Goal: Task Accomplishment & Management: Manage account settings

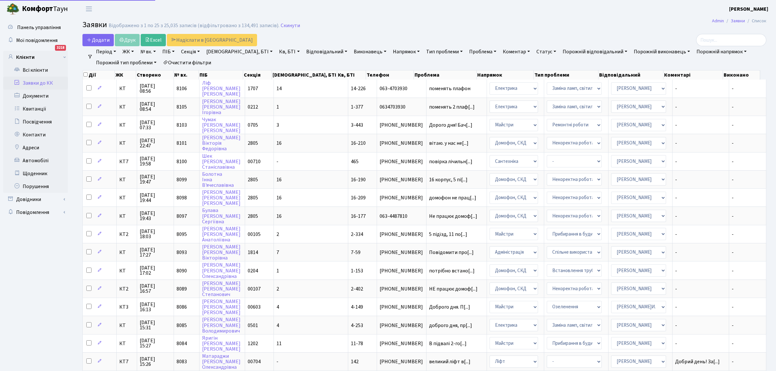
select select "25"
click at [534, 52] on link "Статус" at bounding box center [546, 51] width 25 height 11
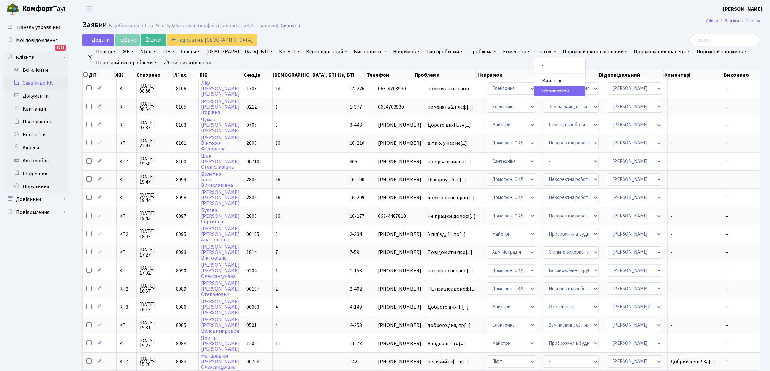
click at [534, 89] on link "Не виконано" at bounding box center [559, 91] width 51 height 10
click at [390, 52] on link "Напрямок" at bounding box center [406, 51] width 32 height 11
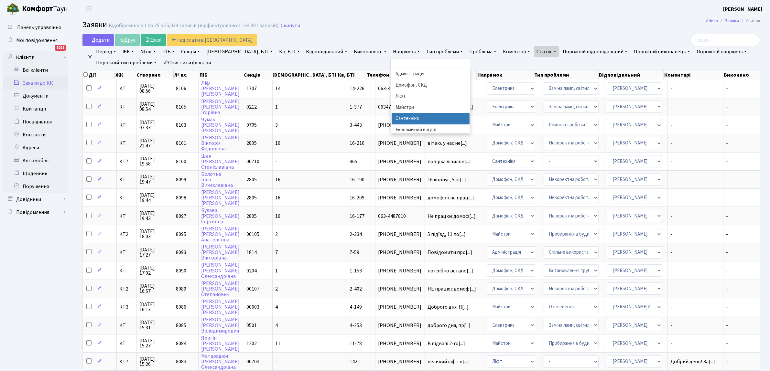
click at [391, 117] on li "Сантехніка" at bounding box center [430, 118] width 78 height 11
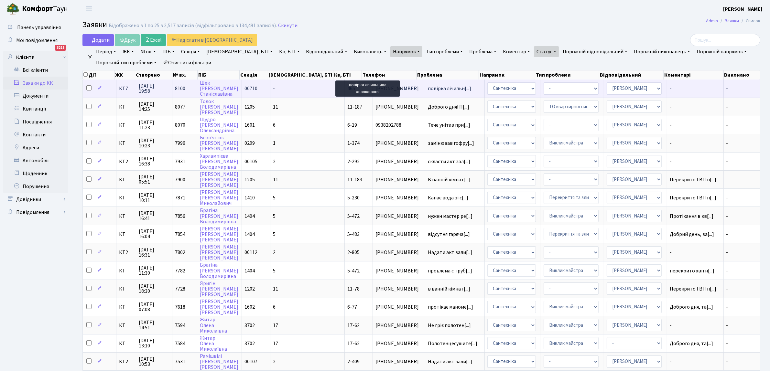
click at [433, 87] on span "повірка лічильн[...]" at bounding box center [449, 88] width 43 height 7
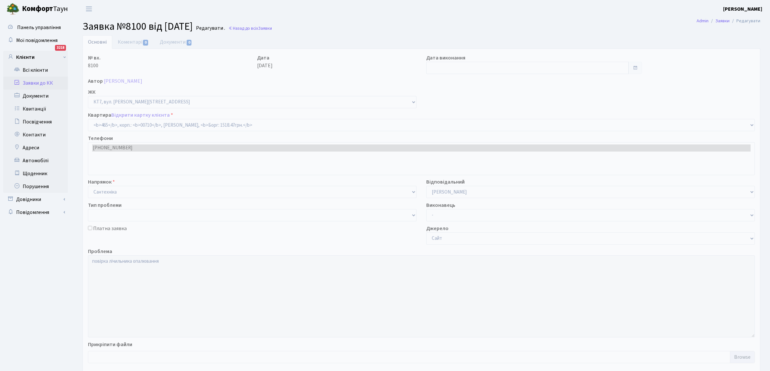
select select "18913"
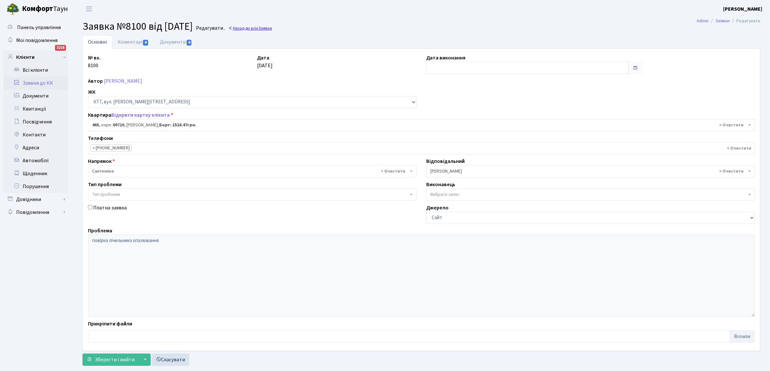
click at [263, 28] on link "Назад до всіх Заявки" at bounding box center [250, 28] width 44 height 6
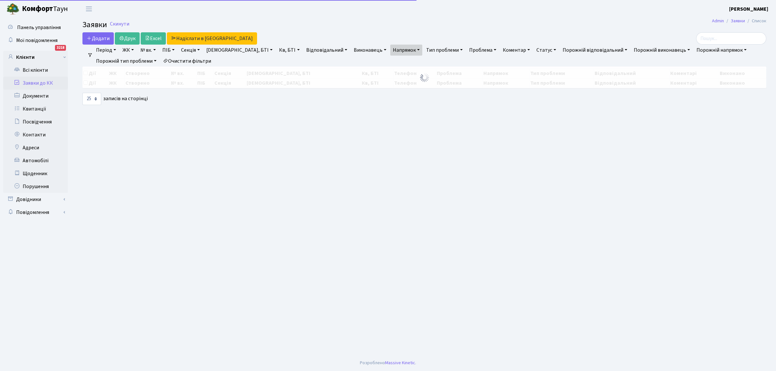
select select "25"
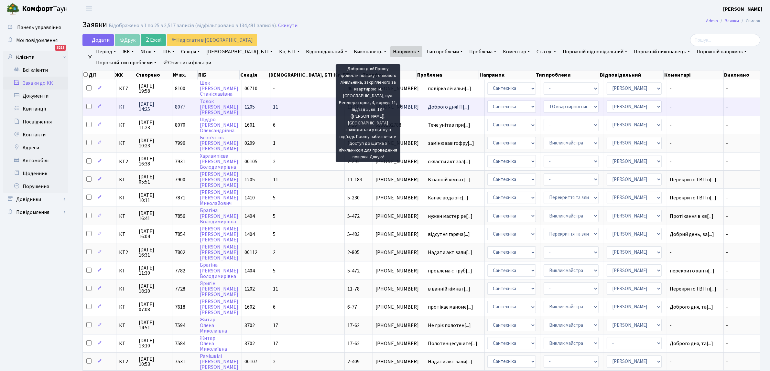
click at [428, 105] on span "Доброго дня! П[...]" at bounding box center [448, 106] width 41 height 7
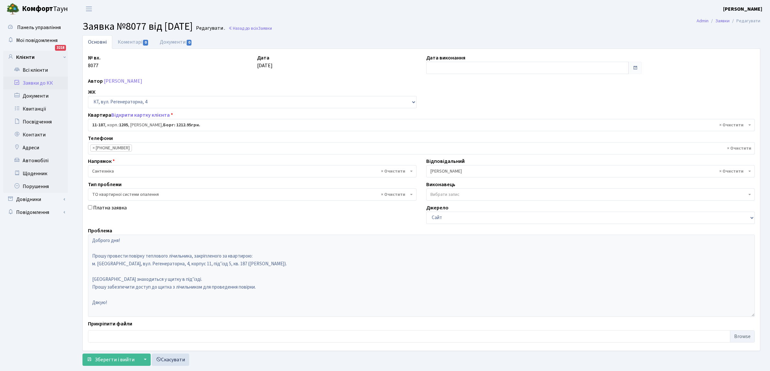
select select "6904"
select select "14"
click at [435, 68] on input "text" at bounding box center [527, 68] width 202 height 12
click at [455, 130] on td "17" at bounding box center [452, 130] width 10 height 10
type input "17.09.2025"
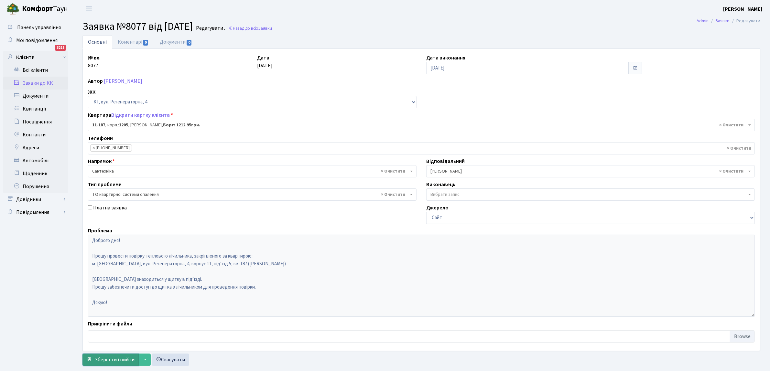
click at [120, 360] on span "Зберегти і вийти" at bounding box center [115, 359] width 40 height 7
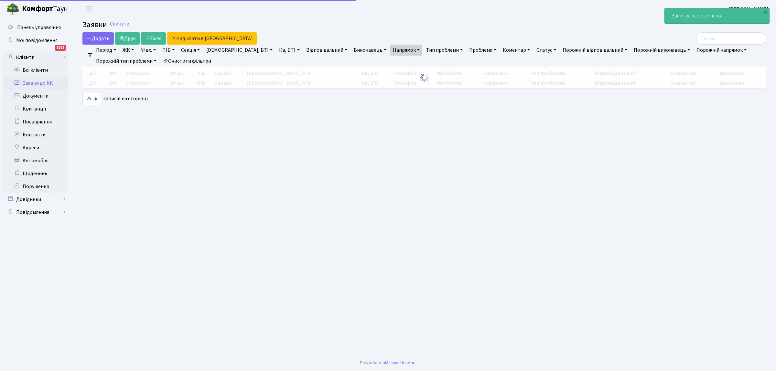
select select "25"
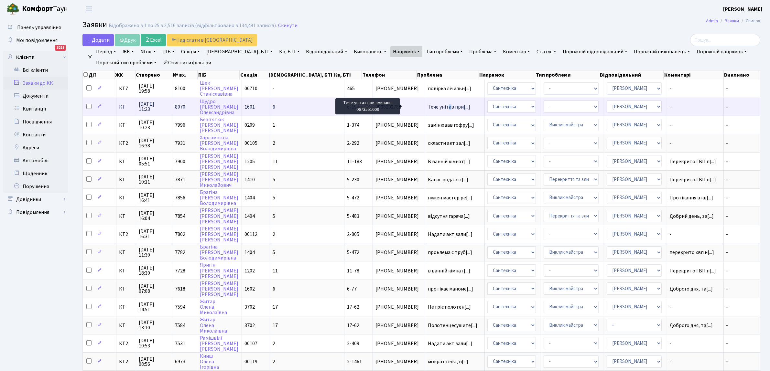
click at [428, 107] on span "Тече унітаз при[...]" at bounding box center [449, 106] width 42 height 7
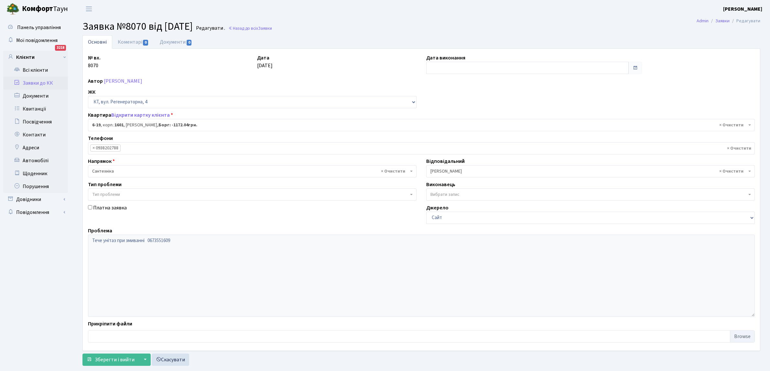
select select "5199"
click at [448, 67] on input "text" at bounding box center [527, 68] width 202 height 12
click at [450, 128] on td "17" at bounding box center [452, 130] width 10 height 10
type input "[DATE]"
click at [112, 358] on span "Зберегти і вийти" at bounding box center [115, 359] width 40 height 7
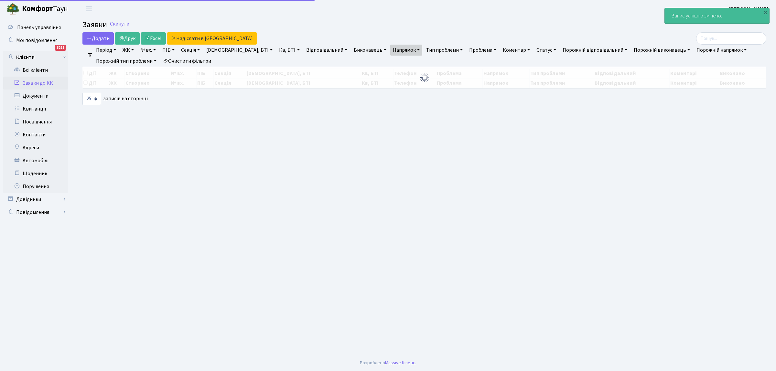
select select "25"
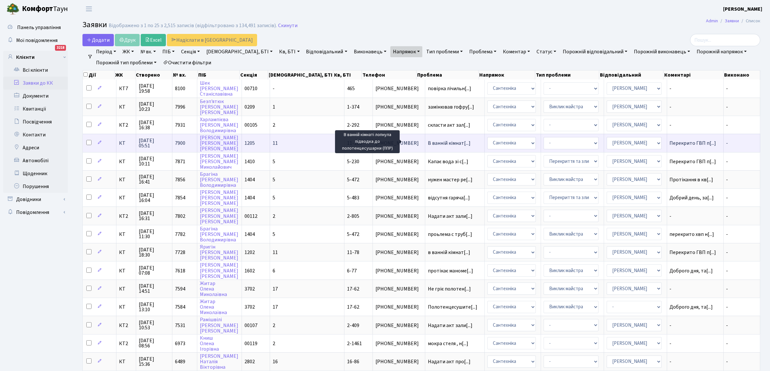
click at [428, 141] on span "В ванній кімнат[...]" at bounding box center [449, 143] width 43 height 7
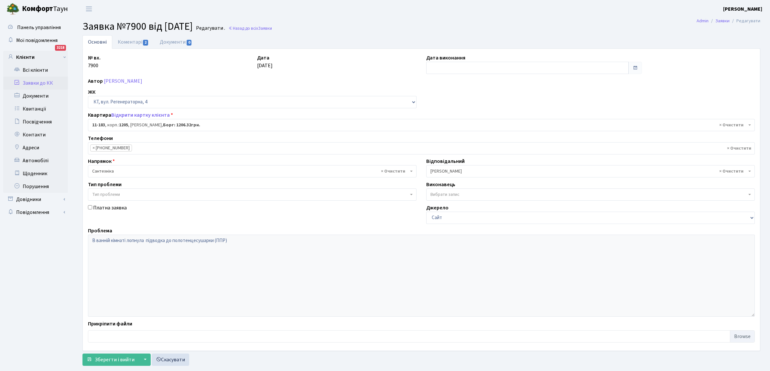
select select "6938"
click at [442, 67] on input "text" at bounding box center [527, 68] width 202 height 12
click at [450, 130] on td "17" at bounding box center [452, 130] width 10 height 10
type input "17.09.2025"
click at [115, 358] on span "Зберегти і вийти" at bounding box center [115, 359] width 40 height 7
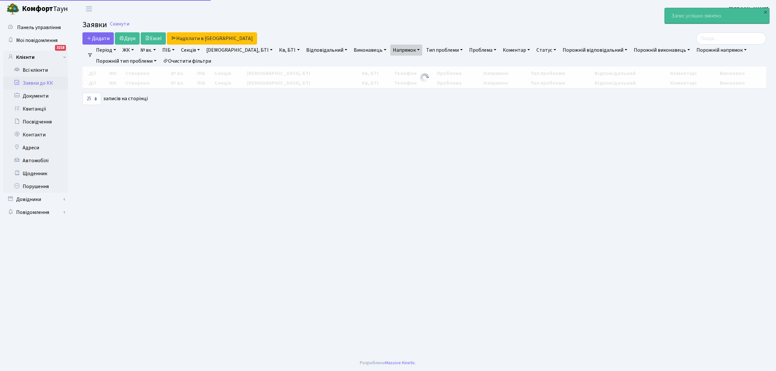
select select "25"
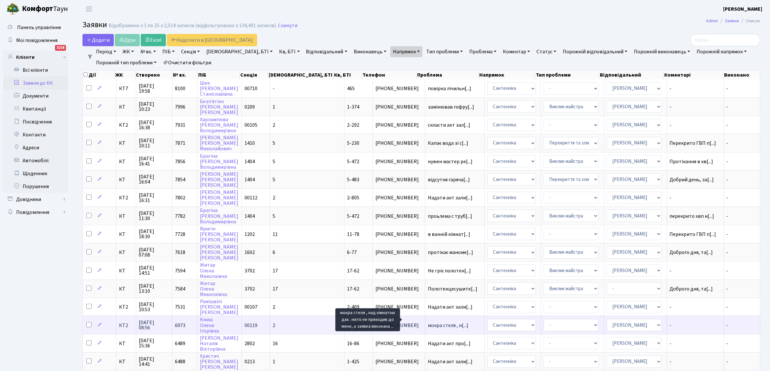
click at [428, 322] on span "мокра стеля , н[...]" at bounding box center [448, 325] width 40 height 7
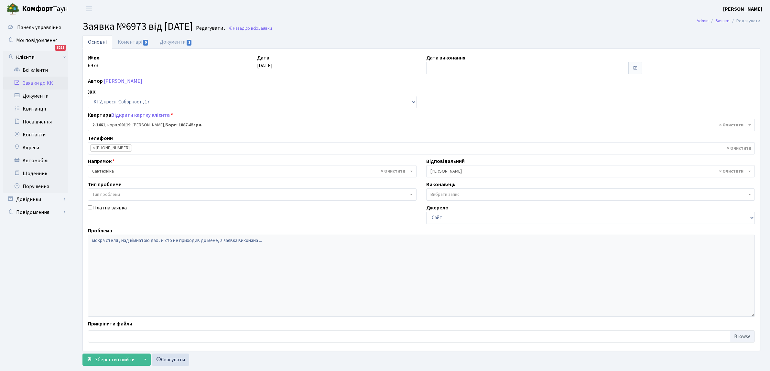
select select "13076"
click at [443, 66] on input "text" at bounding box center [527, 68] width 202 height 12
click at [452, 129] on td "17" at bounding box center [452, 130] width 10 height 10
type input "[DATE]"
click at [118, 359] on span "Зберегти і вийти" at bounding box center [115, 359] width 40 height 7
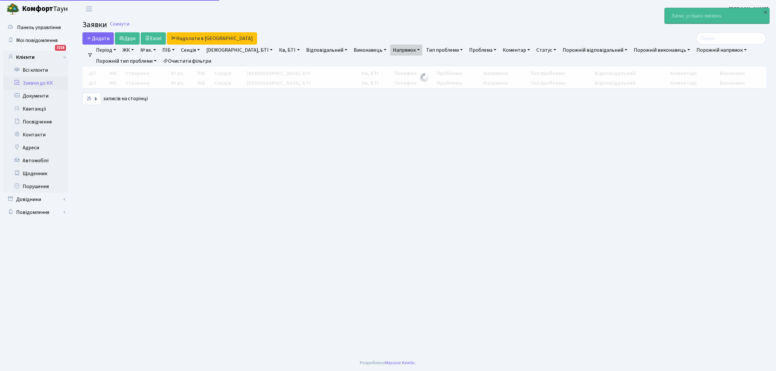
select select "25"
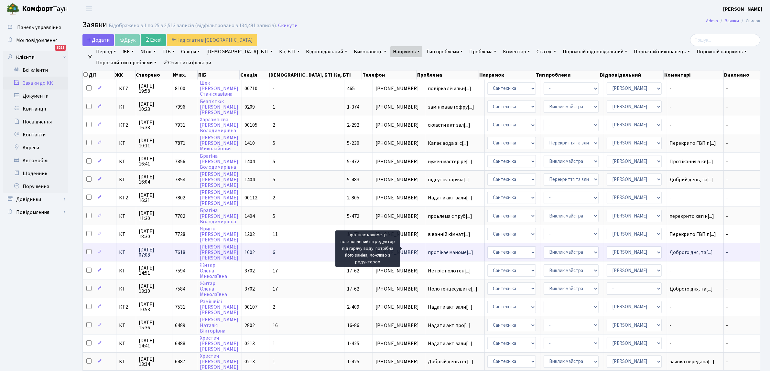
click at [428, 249] on span "протікає маноме[...]" at bounding box center [450, 252] width 45 height 7
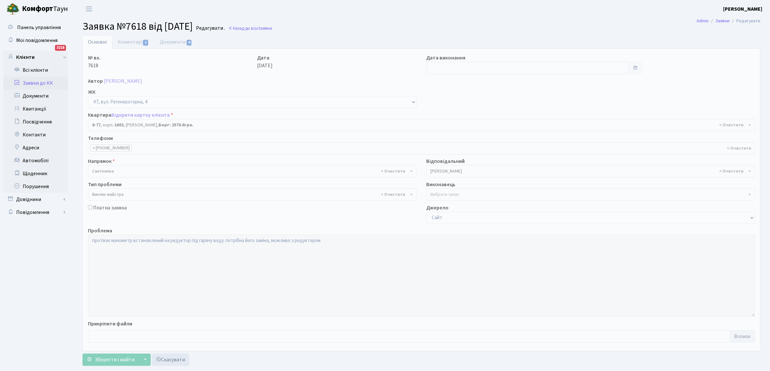
select select "5302"
select select "29"
click at [436, 69] on input "text" at bounding box center [527, 68] width 202 height 12
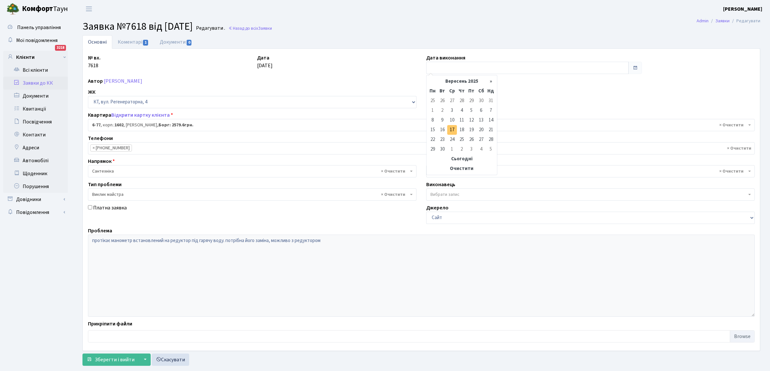
click at [453, 126] on td "17" at bounding box center [452, 130] width 10 height 10
type input "[DATE]"
click at [110, 358] on span "Зберегти і вийти" at bounding box center [115, 359] width 40 height 7
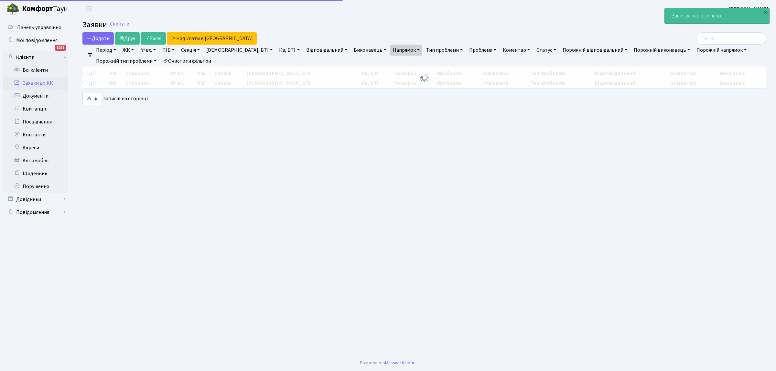
select select "25"
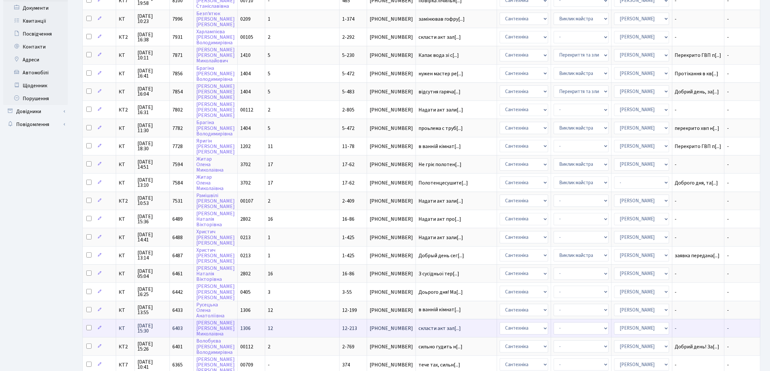
scroll to position [40, 0]
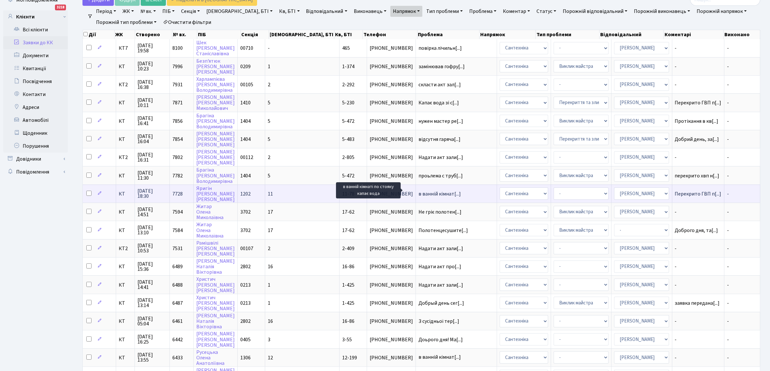
click at [422, 190] on span "в ванній кімнат[...]" at bounding box center [439, 193] width 42 height 7
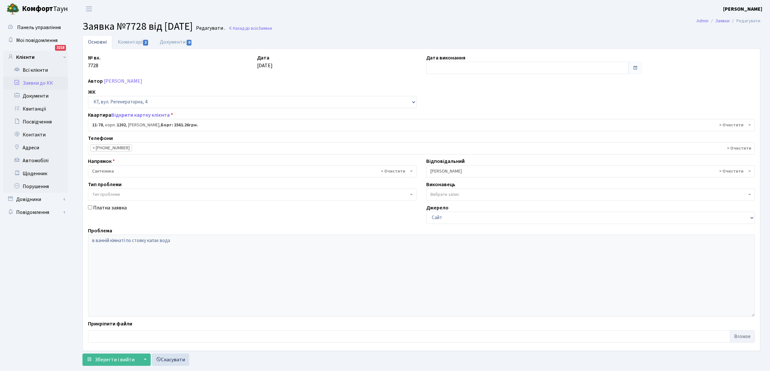
select select "6866"
click at [443, 69] on input "text" at bounding box center [527, 68] width 202 height 12
click at [452, 129] on td "17" at bounding box center [452, 130] width 10 height 10
type input "17.09.2025"
click at [107, 359] on span "Зберегти і вийти" at bounding box center [115, 359] width 40 height 7
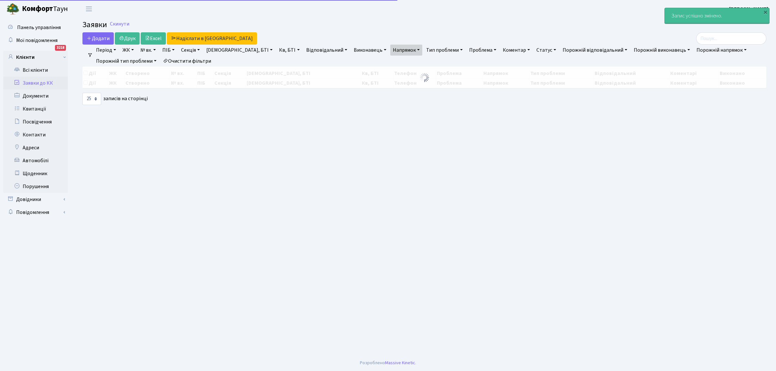
select select "25"
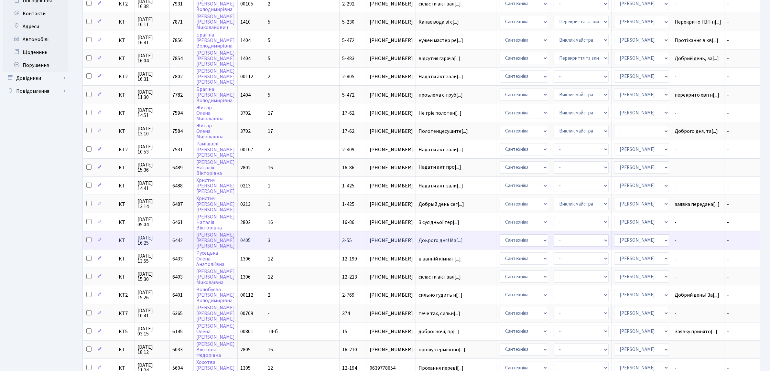
scroll to position [1, 0]
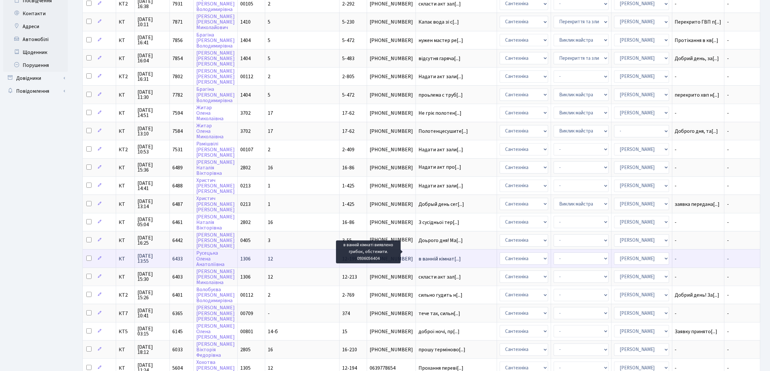
click at [423, 255] on span "в ванній кімнат[...]" at bounding box center [439, 258] width 42 height 7
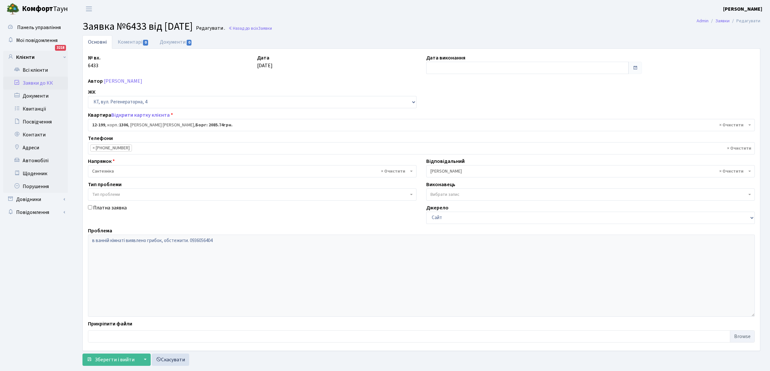
select select "7306"
click at [441, 68] on input "text" at bounding box center [527, 68] width 202 height 12
click at [450, 128] on td "17" at bounding box center [452, 130] width 10 height 10
type input "17.09.2025"
click at [118, 359] on span "Зберегти і вийти" at bounding box center [115, 359] width 40 height 7
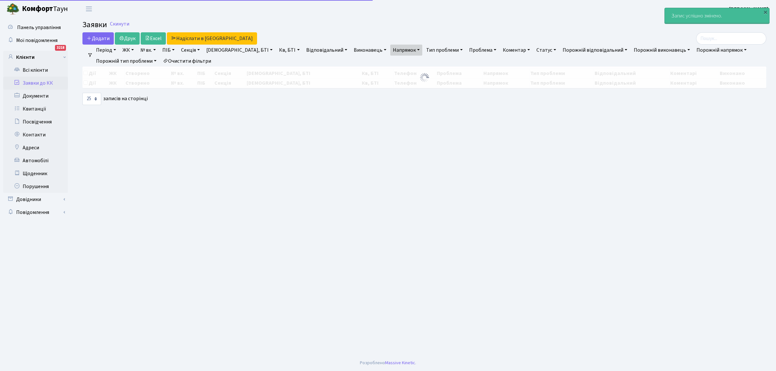
select select "25"
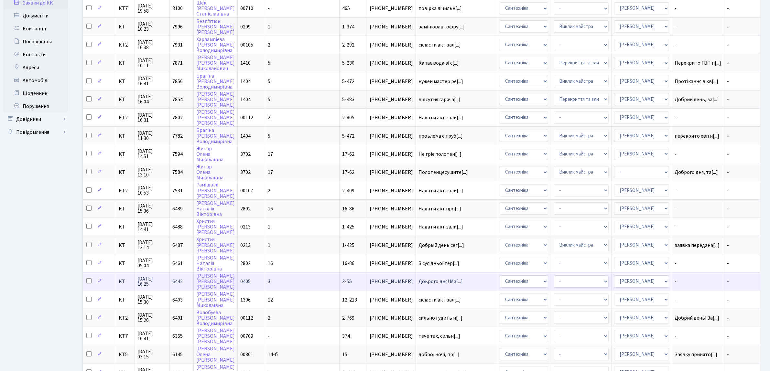
scroll to position [81, 0]
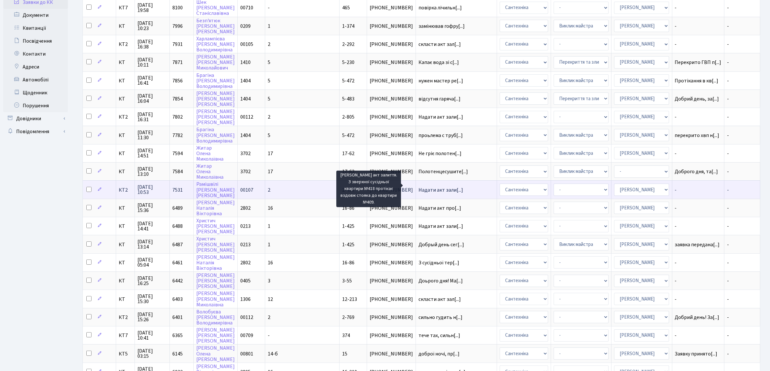
click at [427, 186] on span "Надати акт зали[...]" at bounding box center [440, 189] width 45 height 7
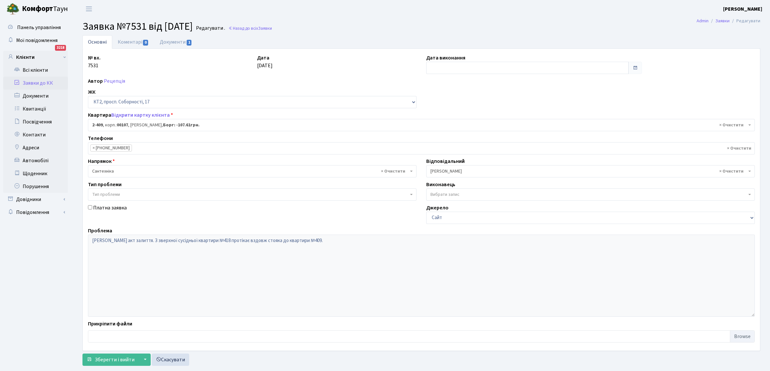
select select "15459"
click at [438, 68] on input "text" at bounding box center [527, 68] width 202 height 12
click at [454, 130] on td "17" at bounding box center [452, 130] width 10 height 10
type input "[DATE]"
click at [126, 356] on span "Зберегти і вийти" at bounding box center [115, 359] width 40 height 7
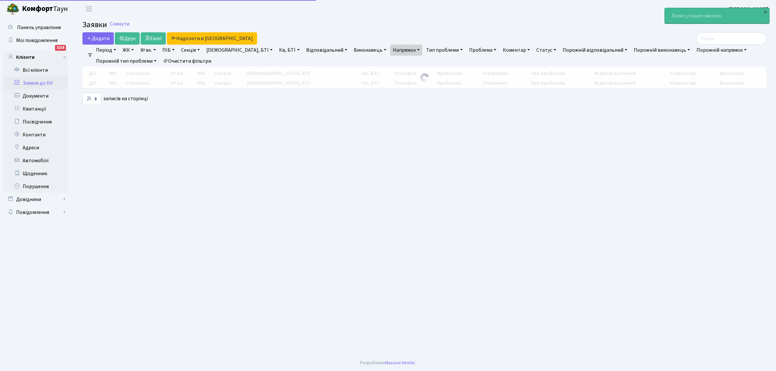
select select "25"
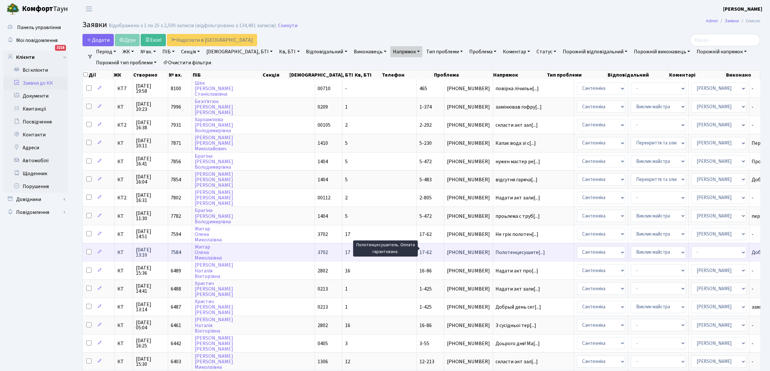
click at [495, 249] on span "Полотенцесушите[...]" at bounding box center [519, 252] width 49 height 7
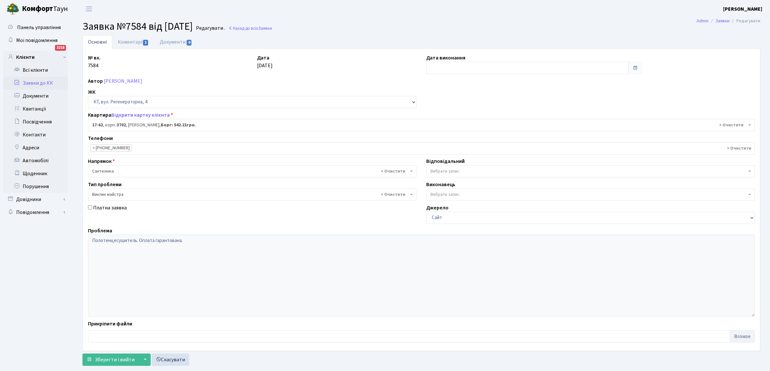
select select "9016"
select select "29"
click at [446, 69] on input "text" at bounding box center [527, 68] width 202 height 12
click at [451, 128] on td "17" at bounding box center [452, 130] width 10 height 10
type input "[DATE]"
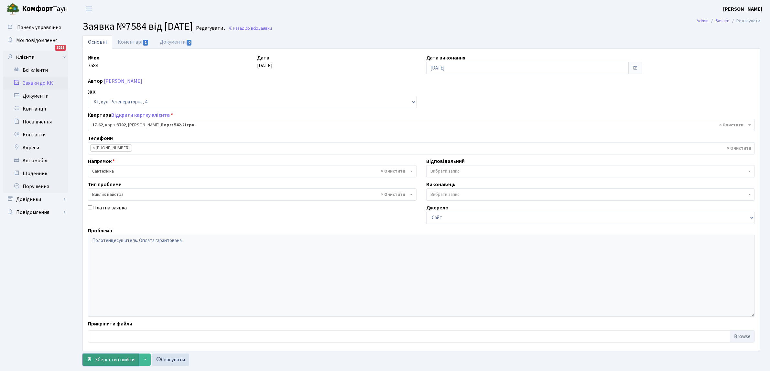
click at [105, 361] on span "Зберегти і вийти" at bounding box center [115, 359] width 40 height 7
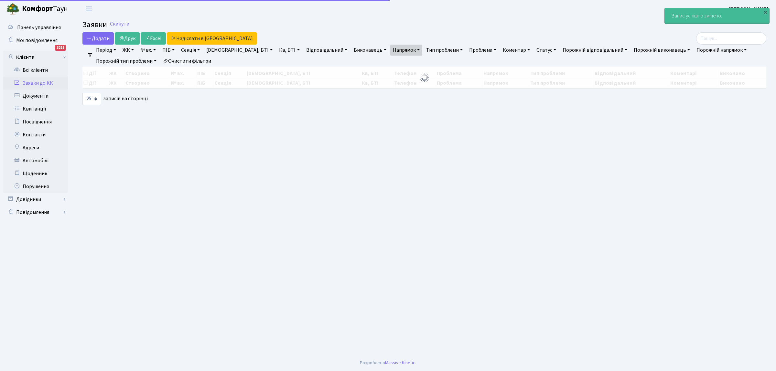
select select "25"
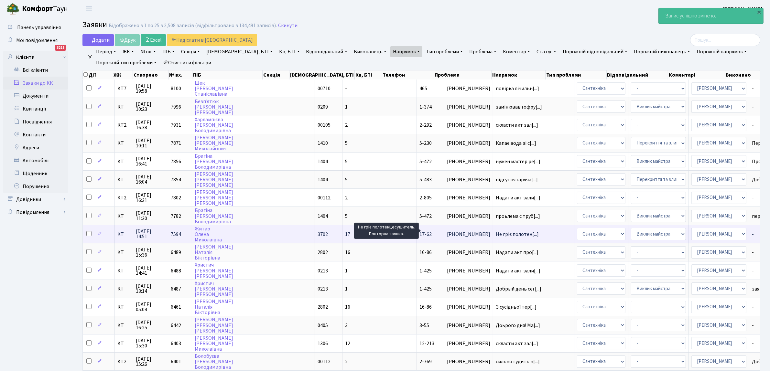
click at [495, 231] on span "Не гріє полотен[...]" at bounding box center [516, 234] width 43 height 7
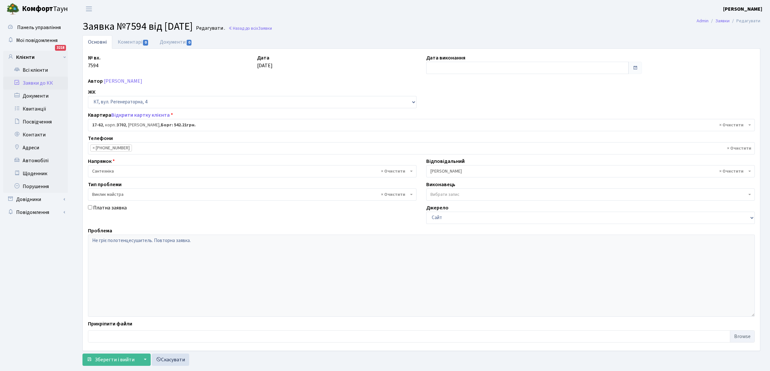
select select "9016"
select select "29"
click at [440, 69] on input "text" at bounding box center [527, 68] width 202 height 12
click at [451, 128] on td "17" at bounding box center [452, 130] width 10 height 10
type input "[DATE]"
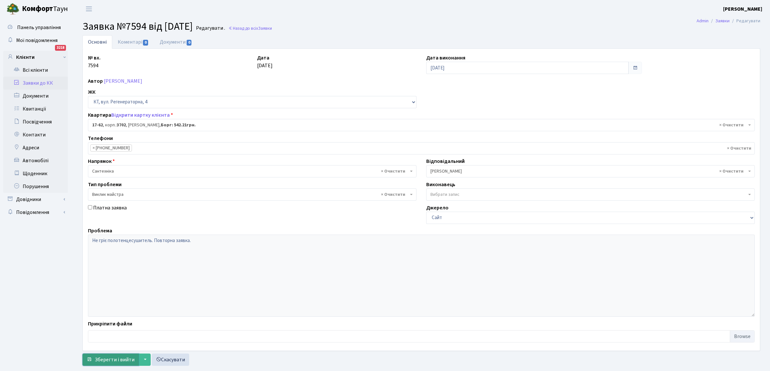
click at [118, 360] on span "Зберегти і вийти" at bounding box center [115, 359] width 40 height 7
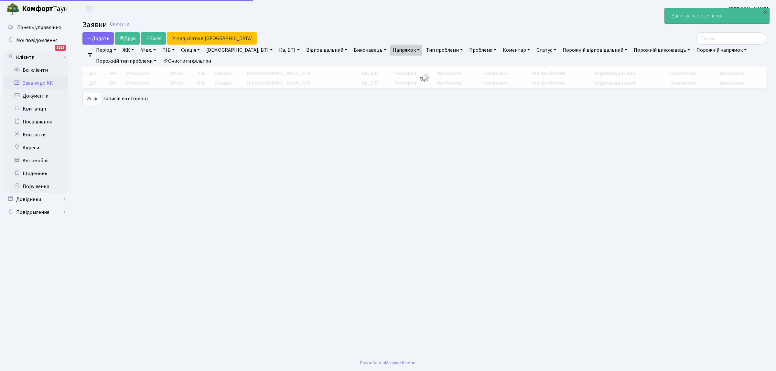
select select "25"
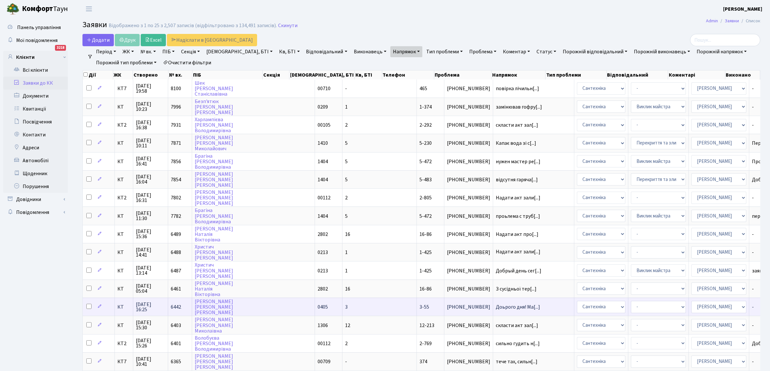
scroll to position [40, 0]
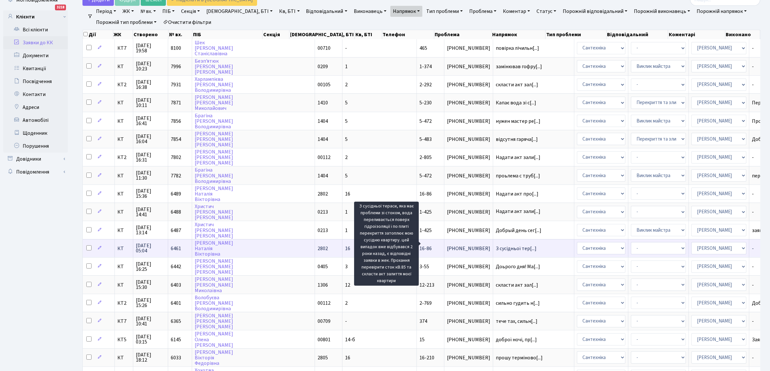
click at [495, 245] on span "З сусідньої тер[...]" at bounding box center [515, 248] width 41 height 7
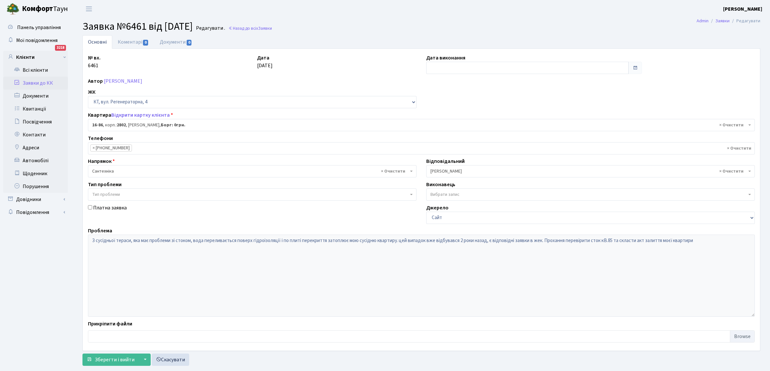
select select "8647"
click at [437, 69] on input "text" at bounding box center [527, 68] width 202 height 12
click at [451, 130] on td "17" at bounding box center [452, 130] width 10 height 10
type input "[DATE]"
click at [112, 361] on span "Зберегти і вийти" at bounding box center [115, 359] width 40 height 7
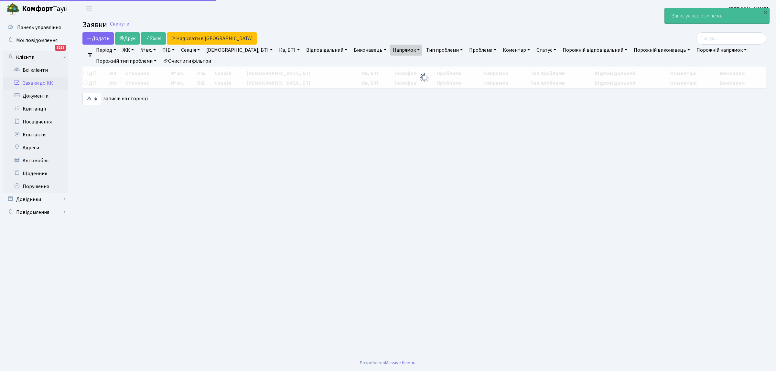
select select "25"
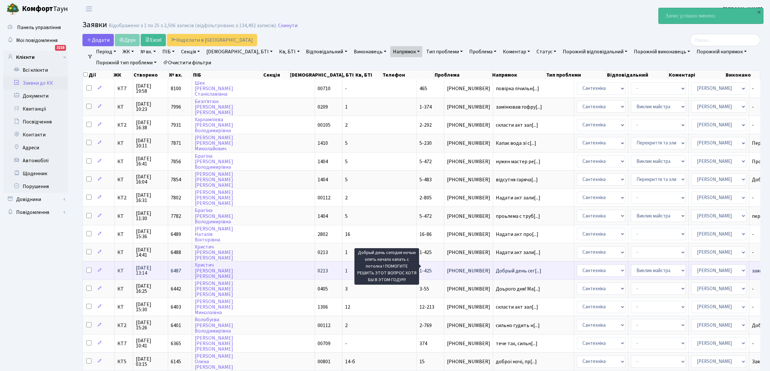
scroll to position [1, 0]
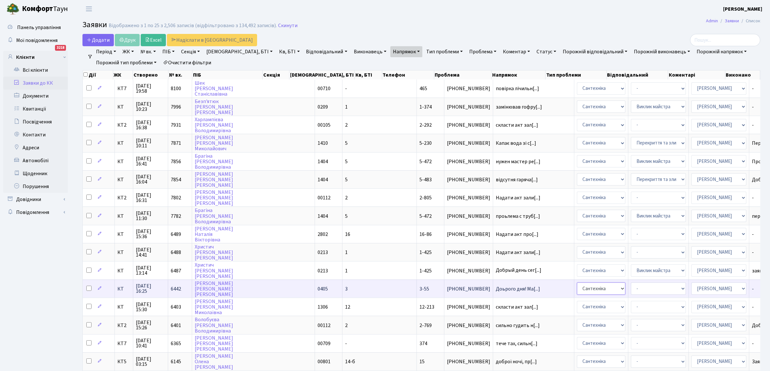
click at [577, 284] on select "- Адміністрація Домофон, СКД Ліфт Майстри Сантехніка Економічний відділ Електри…" at bounding box center [601, 288] width 48 height 12
select select "1"
click at [691, 284] on select "- Адміністратор ЖК КТ Вижул В. В. Гордієнко Н.В. Дядюшкін Д.Ю. Кипчук Т. А. Кла…" at bounding box center [718, 288] width 55 height 12
click at [691, 283] on select "- Адміністратор ЖК КТ Вижул В. В. Гордієнко Н.В. Дядюшкін Д.Ю. Кипчук Т. А. Кла…" at bounding box center [718, 288] width 55 height 12
select select
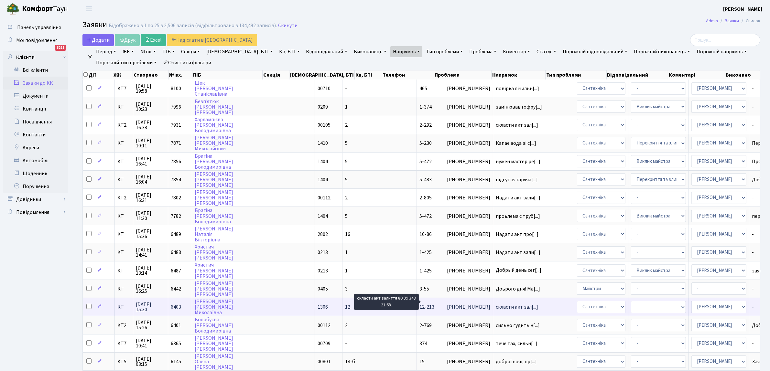
click at [495, 303] on span "скласти акт зал[...]" at bounding box center [516, 306] width 42 height 7
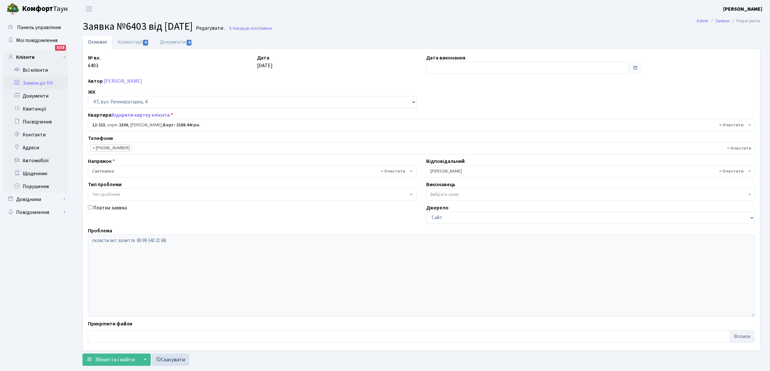
select select "7320"
click at [461, 69] on input "text" at bounding box center [527, 68] width 202 height 12
click at [454, 130] on td "17" at bounding box center [452, 130] width 10 height 10
type input "[DATE]"
click at [126, 358] on span "Зберегти і вийти" at bounding box center [115, 359] width 40 height 7
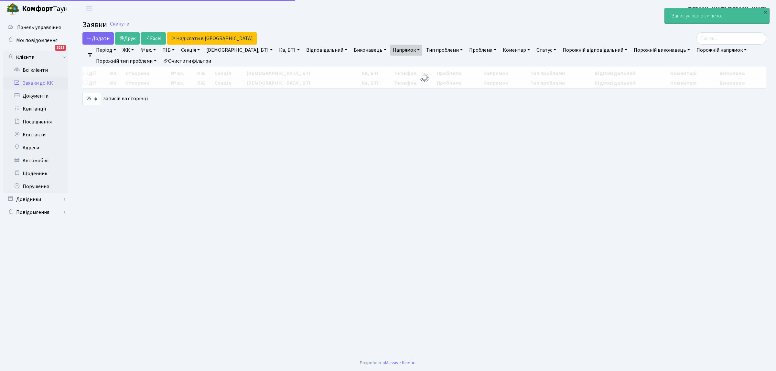
select select "25"
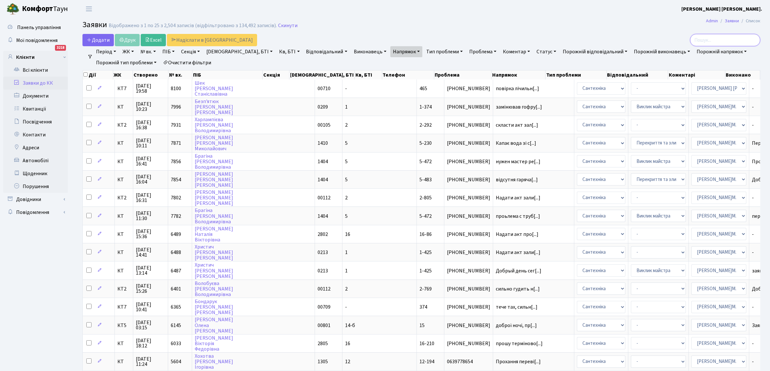
click at [726, 41] on input "search" at bounding box center [725, 40] width 70 height 12
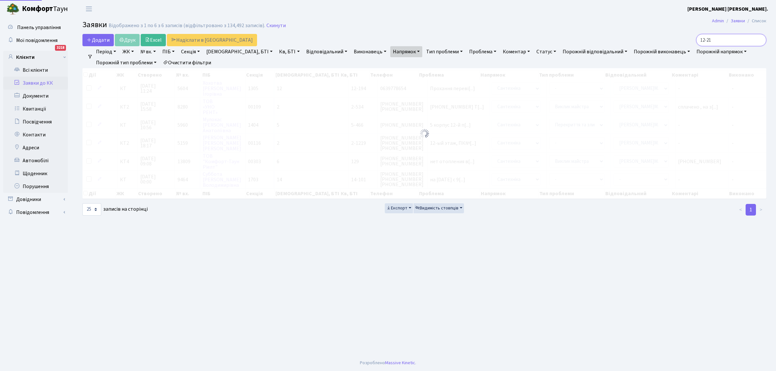
type input "12-213"
checkbox input "true"
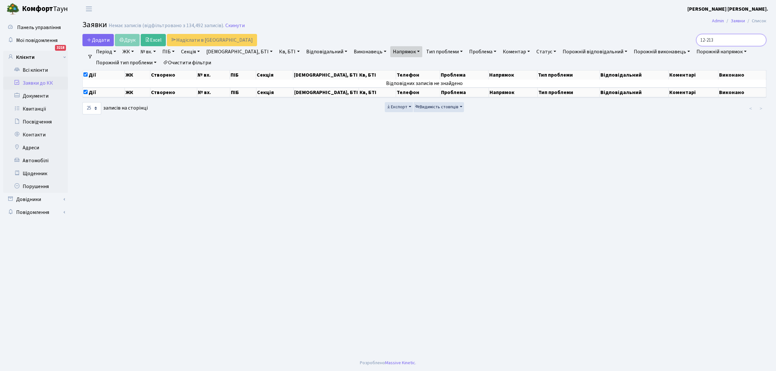
type input "12-213"
click at [534, 53] on link "Статус" at bounding box center [546, 51] width 25 height 11
click at [534, 64] on link "-" at bounding box center [559, 66] width 51 height 10
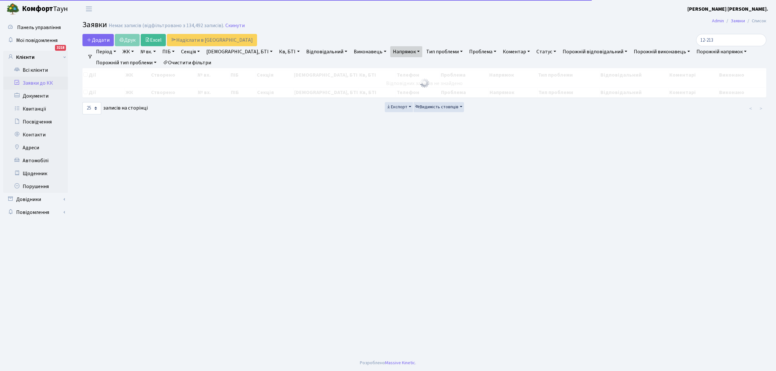
checkbox input "false"
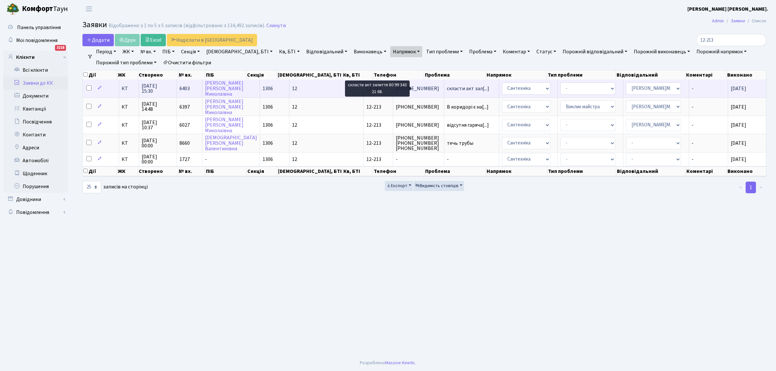
click at [447, 88] on span "скласти акт зал[...]" at bounding box center [468, 88] width 42 height 7
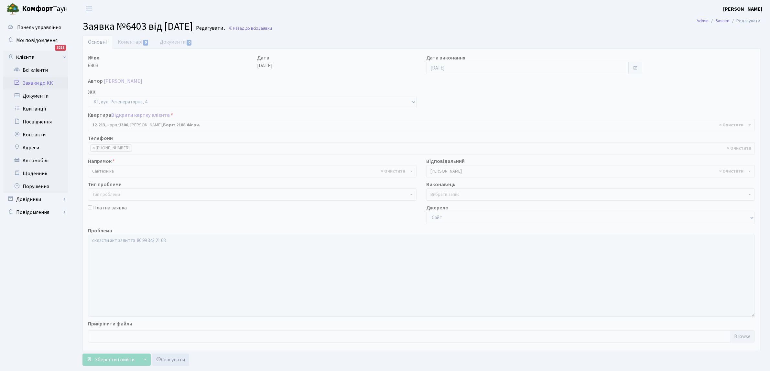
select select "7320"
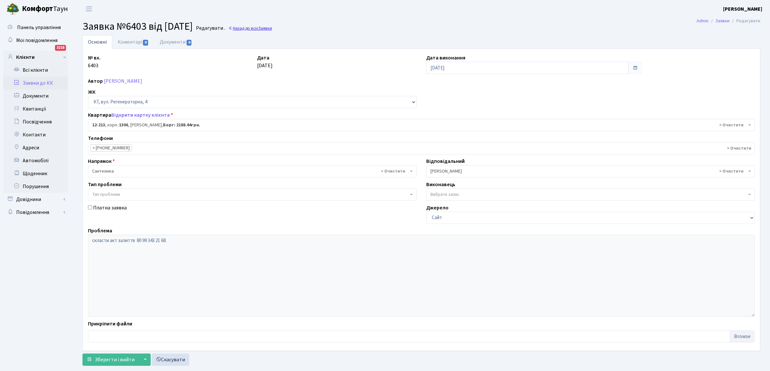
click at [272, 28] on link "Назад до всіх Заявки" at bounding box center [250, 28] width 44 height 6
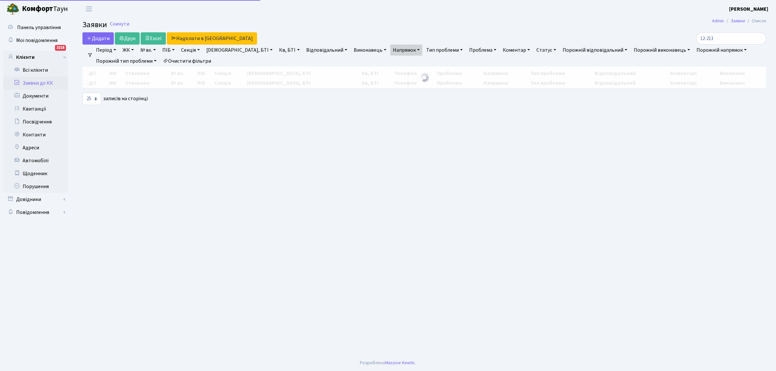
select select "25"
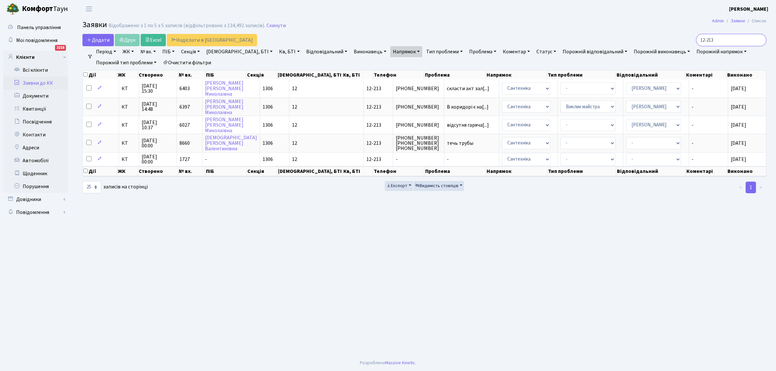
click at [759, 40] on input "12-213" at bounding box center [731, 40] width 70 height 12
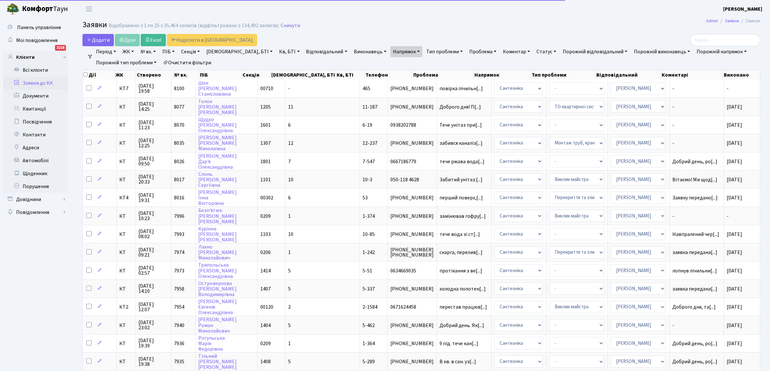
click at [534, 53] on link "Статус" at bounding box center [546, 51] width 25 height 11
click at [534, 90] on link "Не виконано" at bounding box center [559, 91] width 51 height 10
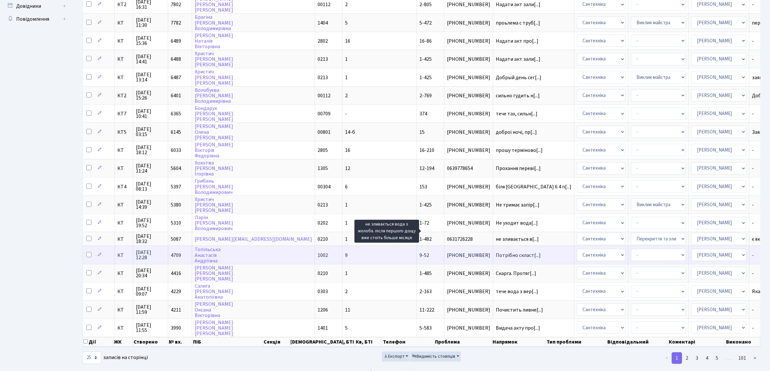
scroll to position [1, 0]
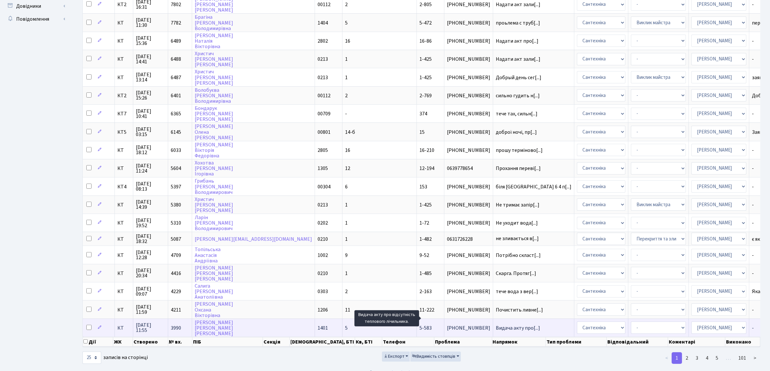
click at [495, 324] on span "Видача акту про[...]" at bounding box center [517, 327] width 44 height 7
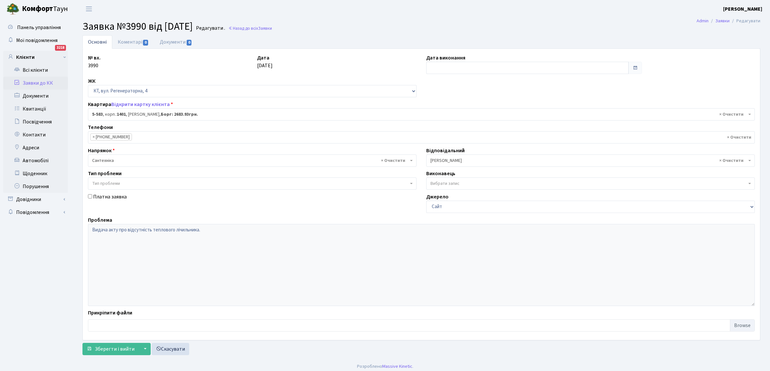
select select "1977"
click at [435, 71] on input "text" at bounding box center [527, 68] width 202 height 12
click at [453, 130] on td "17" at bounding box center [452, 130] width 10 height 10
type input "[DATE]"
click at [102, 348] on span "Зберегти і вийти" at bounding box center [115, 348] width 40 height 7
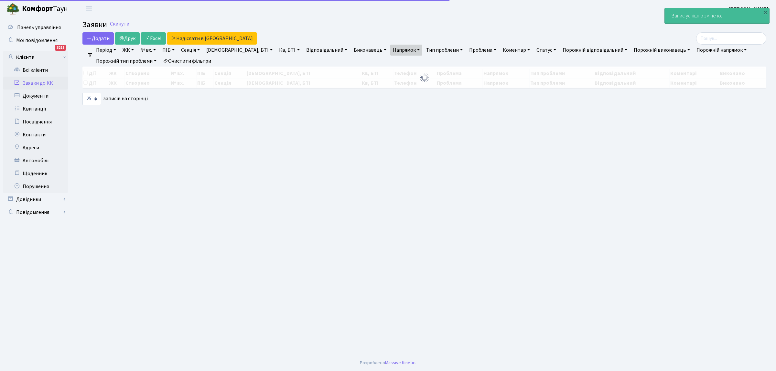
select select "25"
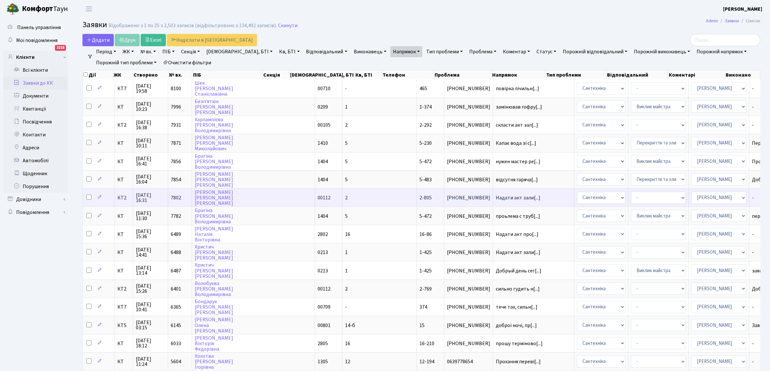
click at [447, 195] on span "[PHONE_NUMBER]" at bounding box center [468, 197] width 43 height 5
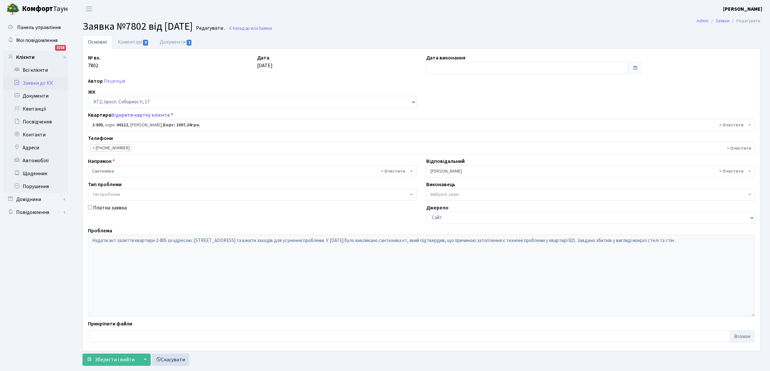
select select "15854"
click at [441, 65] on input "text" at bounding box center [527, 68] width 202 height 12
click at [451, 132] on td "17" at bounding box center [452, 130] width 10 height 10
type input "[DATE]"
click at [113, 358] on span "Зберегти і вийти" at bounding box center [115, 359] width 40 height 7
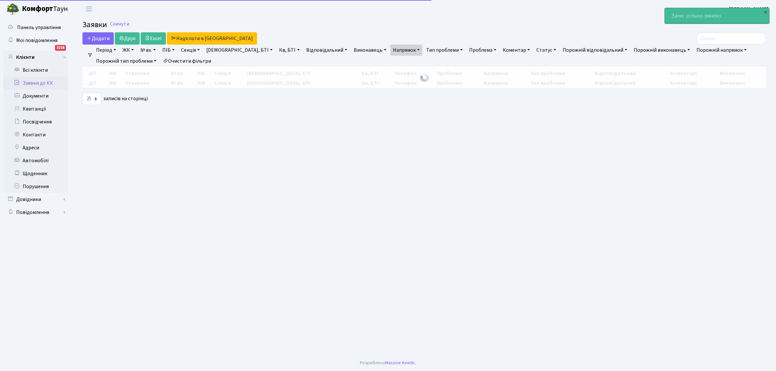
select select "25"
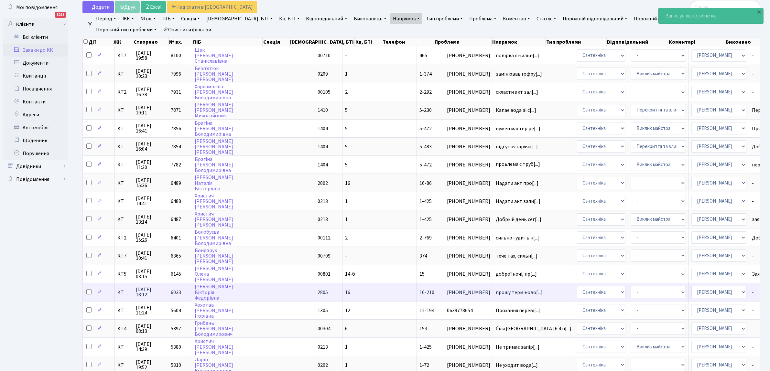
scroll to position [81, 0]
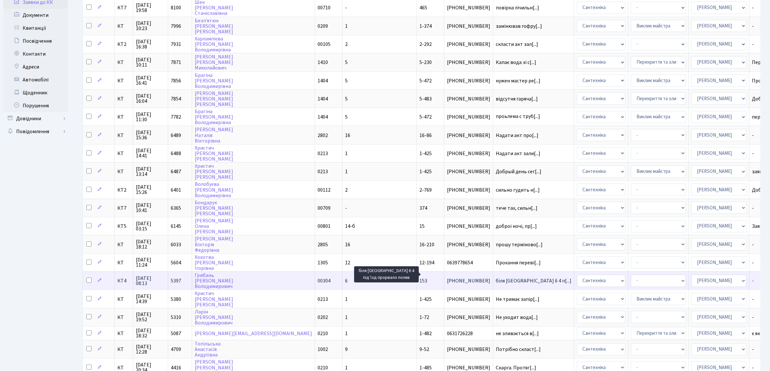
click at [495, 277] on span "біля Липи 6 4 п[...]" at bounding box center [533, 280] width 76 height 7
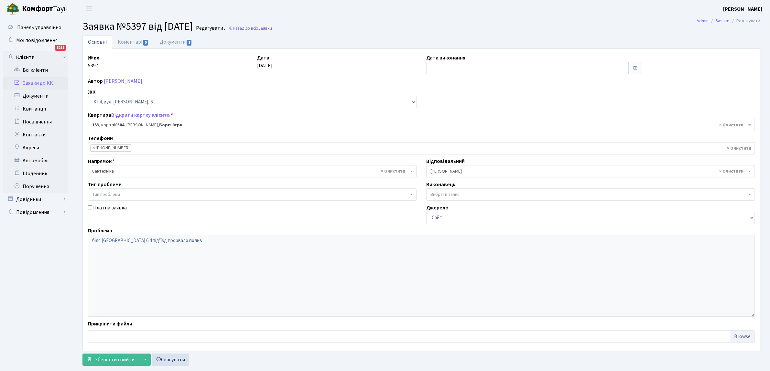
select select "16876"
click at [435, 64] on input "text" at bounding box center [527, 68] width 202 height 12
click at [454, 128] on td "17" at bounding box center [452, 130] width 10 height 10
type input "17.09.2025"
click at [118, 359] on span "Зберегти і вийти" at bounding box center [115, 359] width 40 height 7
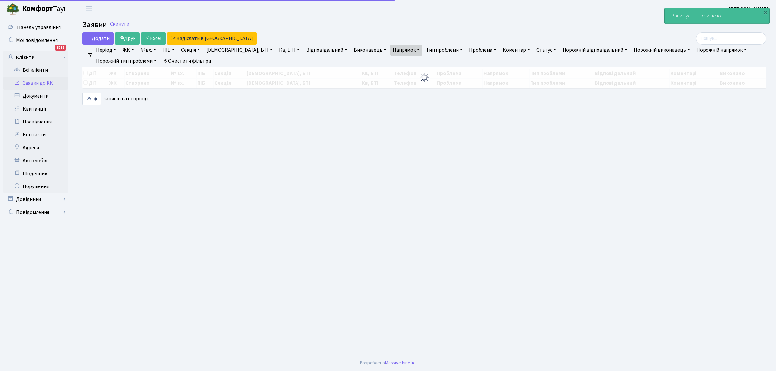
select select "25"
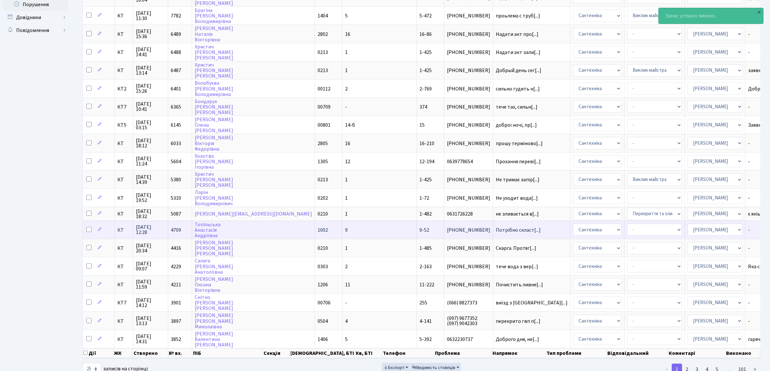
scroll to position [193, 0]
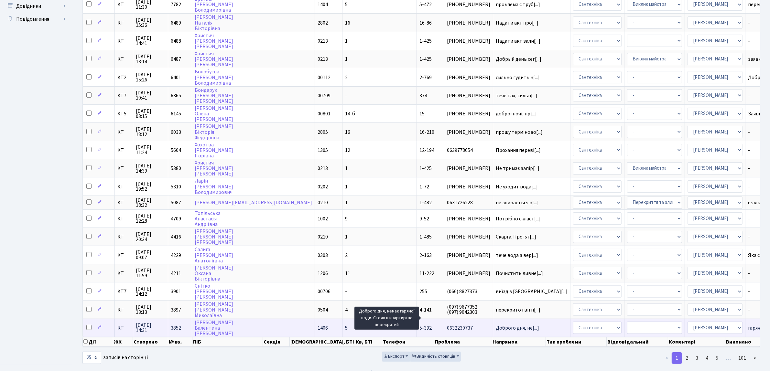
click at [495, 324] on span "Доброго дня, не[...]" at bounding box center [516, 327] width 43 height 7
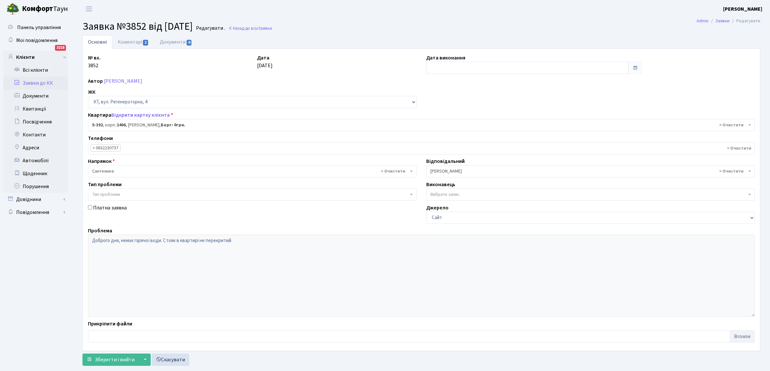
select select "2150"
click at [442, 69] on input "text" at bounding box center [527, 68] width 202 height 12
click at [454, 130] on td "17" at bounding box center [452, 130] width 10 height 10
type input "[DATE]"
click at [117, 356] on span "Зберегти і вийти" at bounding box center [115, 359] width 40 height 7
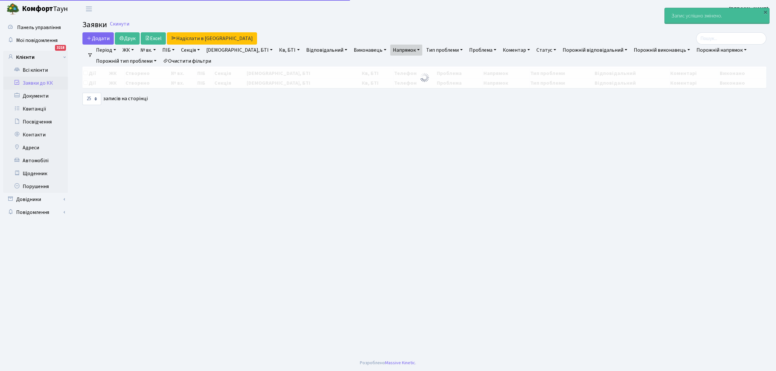
select select "25"
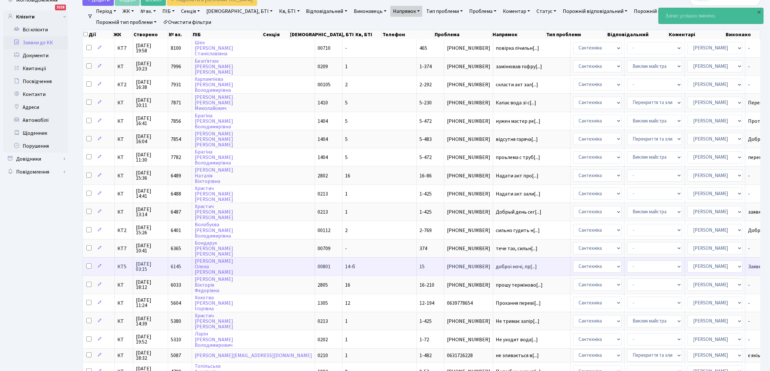
scroll to position [1, 0]
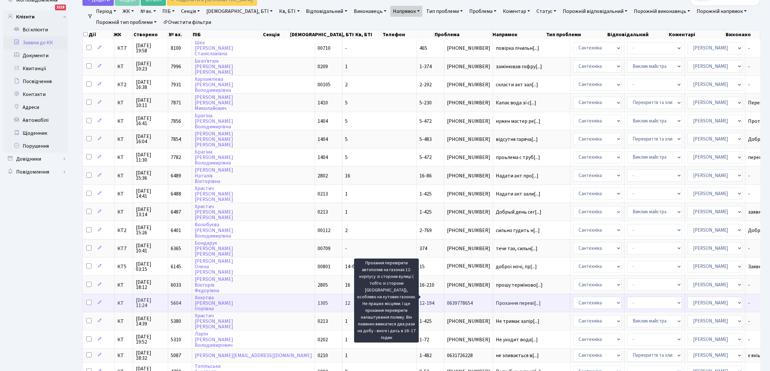
click at [495, 300] on span "Прохання переві[...]" at bounding box center [517, 303] width 45 height 7
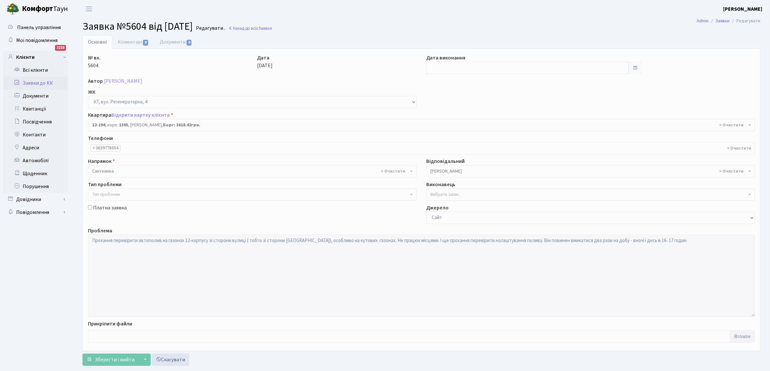
select select "7301"
click at [482, 67] on input "text" at bounding box center [527, 68] width 202 height 12
click at [452, 128] on td "17" at bounding box center [452, 130] width 10 height 10
type input "[DATE]"
click at [106, 361] on span "Зберегти і вийти" at bounding box center [115, 359] width 40 height 7
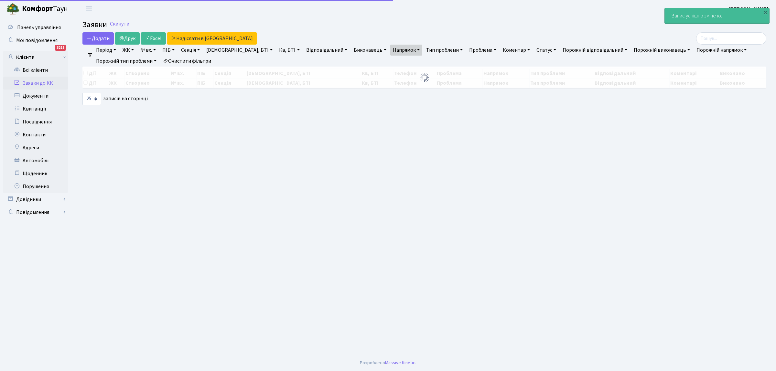
select select "25"
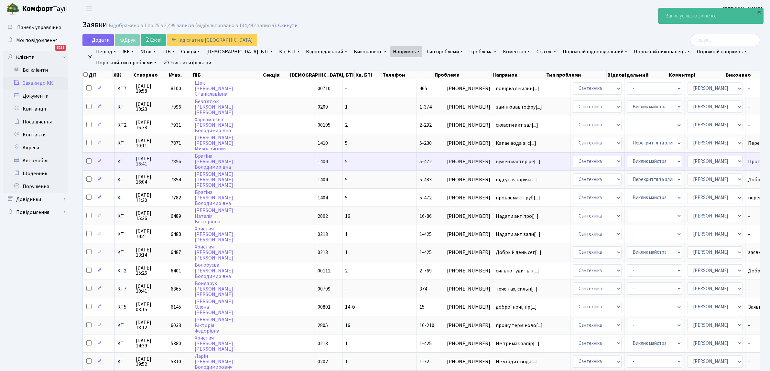
scroll to position [1, 0]
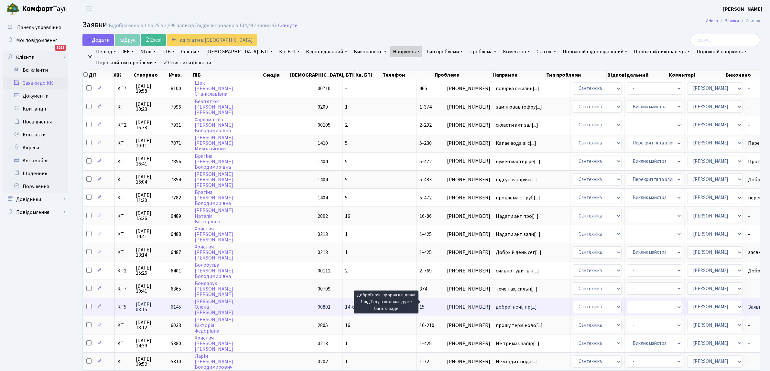
click at [495, 303] on span "доброї ночі, пр[...]" at bounding box center [515, 306] width 41 height 7
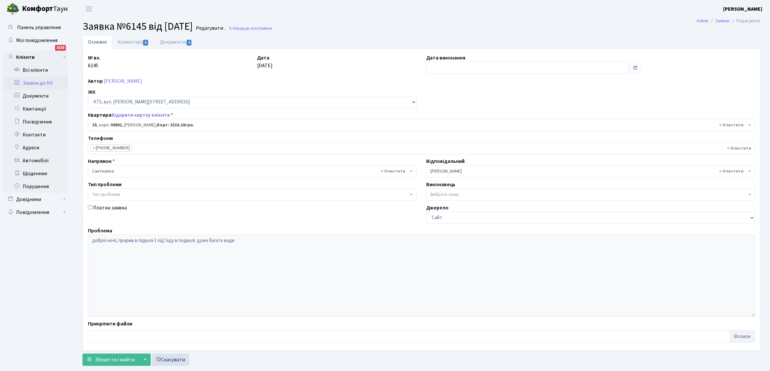
select select "17545"
click at [448, 66] on input "text" at bounding box center [527, 68] width 202 height 12
drag, startPoint x: 454, startPoint y: 131, endPoint x: 431, endPoint y: 154, distance: 33.1
click at [454, 130] on td "17" at bounding box center [452, 130] width 10 height 10
type input "[DATE]"
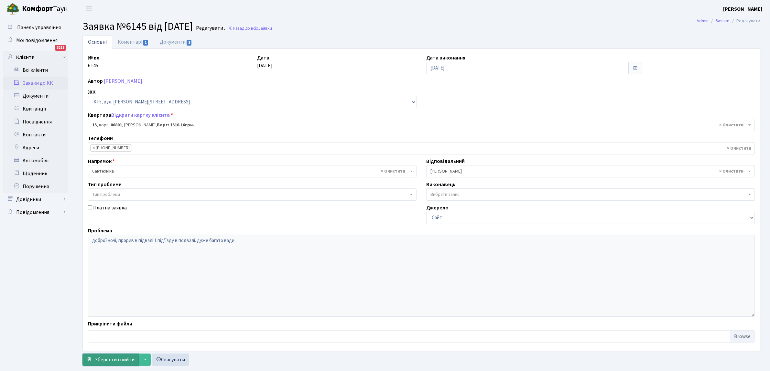
click at [112, 361] on span "Зберегти і вийти" at bounding box center [115, 359] width 40 height 7
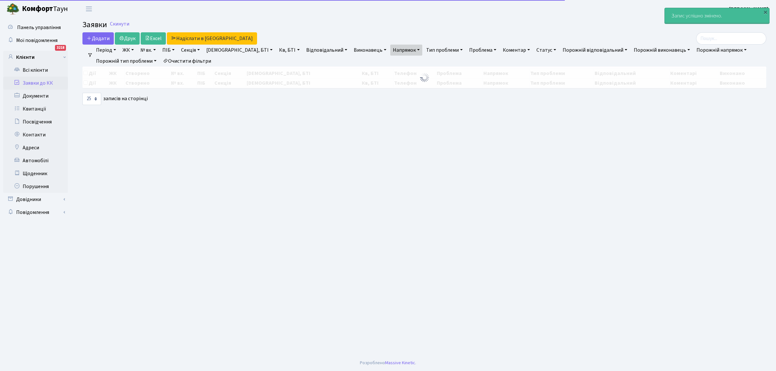
select select "25"
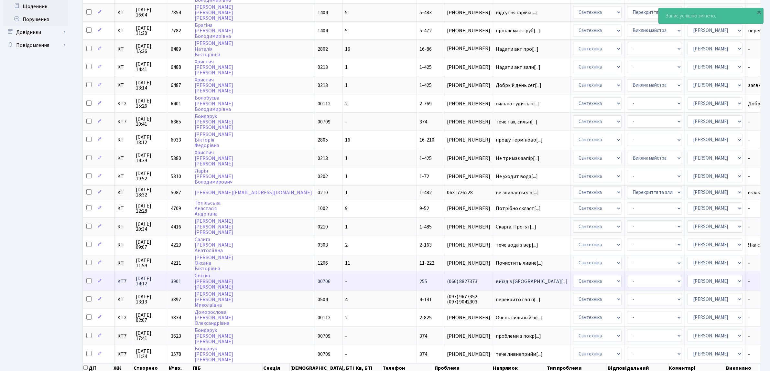
scroll to position [193, 0]
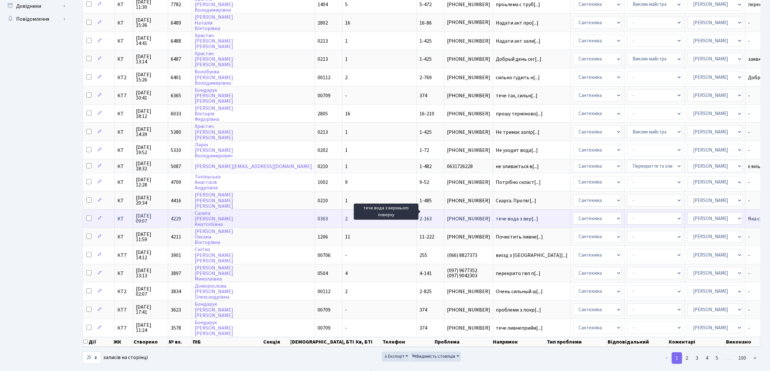
click at [495, 215] on span "тече вода з вер[...]" at bounding box center [516, 218] width 42 height 7
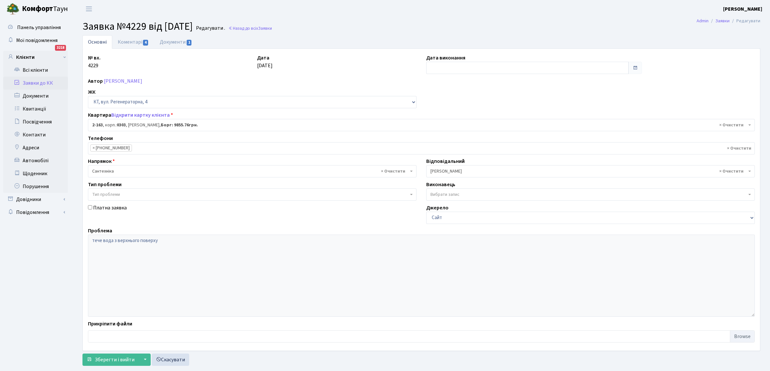
select select "576"
click at [446, 69] on input "text" at bounding box center [527, 68] width 202 height 12
click at [451, 128] on td "17" at bounding box center [452, 130] width 10 height 10
type input "[DATE]"
click at [107, 356] on span "Зберегти і вийти" at bounding box center [115, 359] width 40 height 7
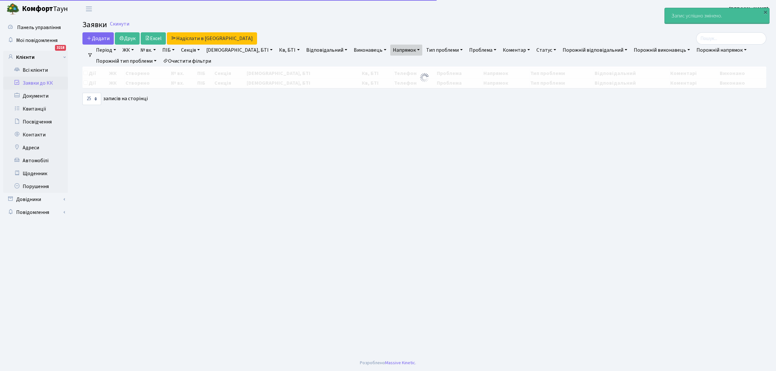
select select "25"
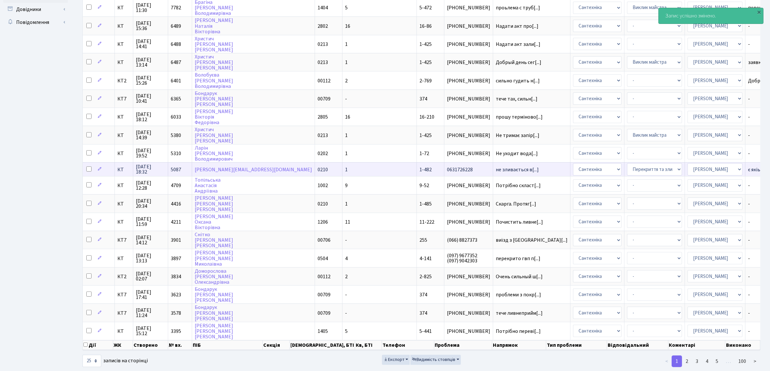
scroll to position [193, 0]
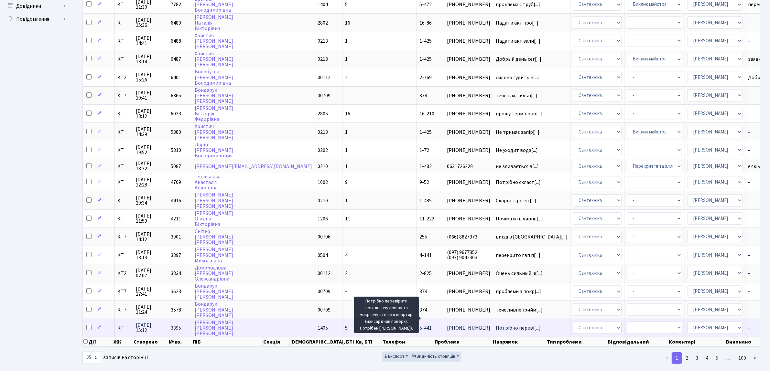
click at [495, 324] on span "Потрібно переві[...]" at bounding box center [517, 327] width 45 height 7
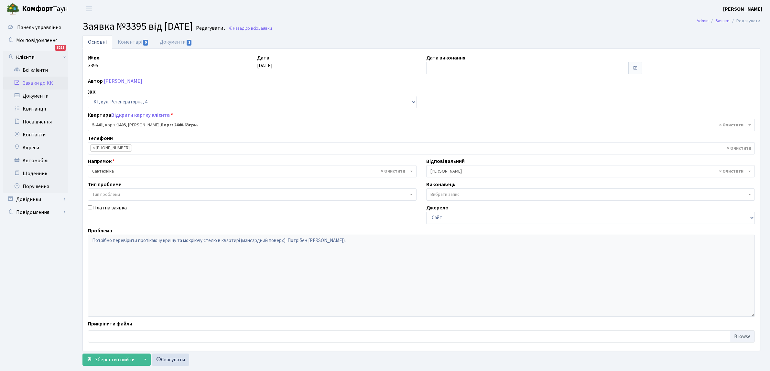
select select "2130"
click at [450, 69] on input "text" at bounding box center [527, 68] width 202 height 12
click at [453, 127] on td "17" at bounding box center [452, 130] width 10 height 10
type input "17.09.2025"
click at [105, 357] on span "Зберегти і вийти" at bounding box center [115, 359] width 40 height 7
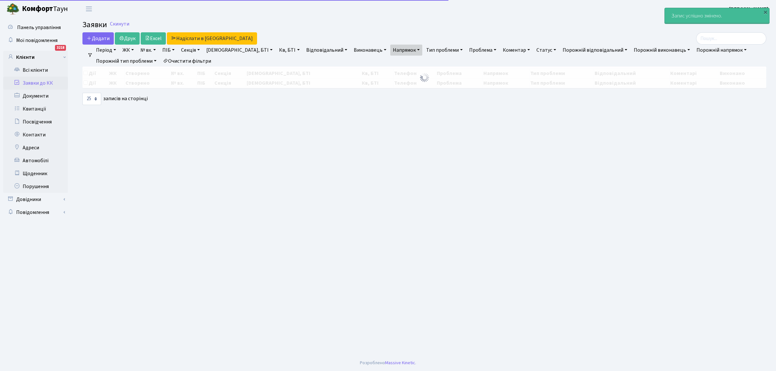
select select "25"
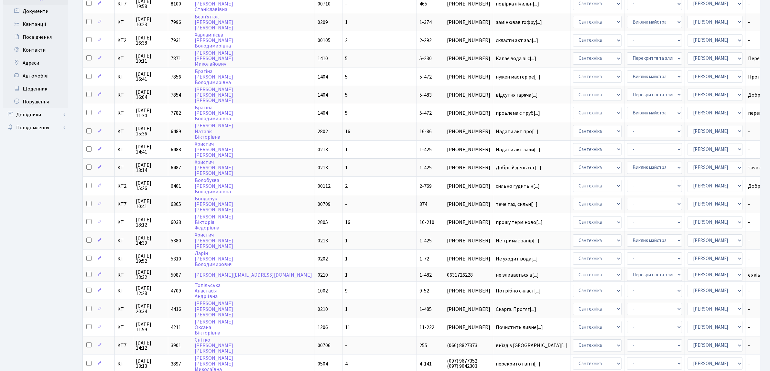
scroll to position [193, 0]
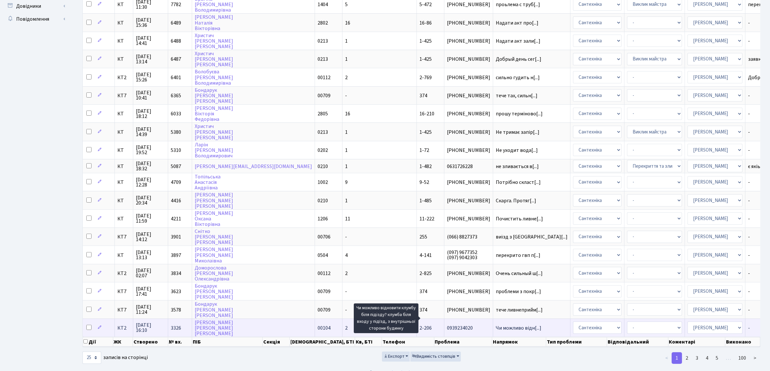
click at [495, 324] on span "Чи можливо відн[...]" at bounding box center [518, 327] width 46 height 7
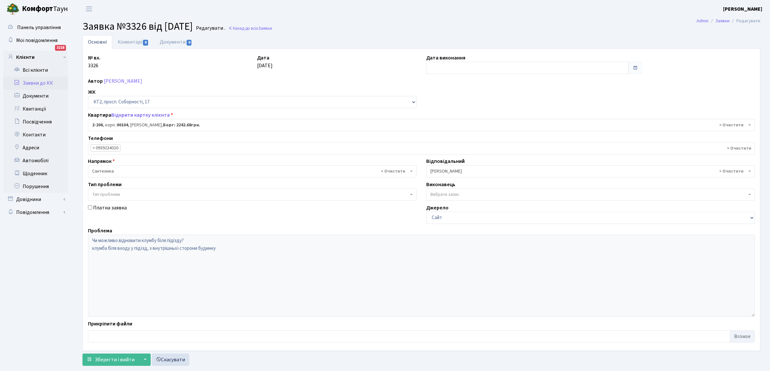
select select "15257"
click at [459, 68] on input "text" at bounding box center [527, 68] width 202 height 12
drag, startPoint x: 449, startPoint y: 123, endPoint x: 448, endPoint y: 127, distance: 4.2
click at [448, 125] on tbody "25 26 27 28 29 30 31 1 2 3 4 5 6 7 8 9 10 11 12 13 14 15 16 17 18 19 20 21 22 2…" at bounding box center [462, 125] width 68 height 58
click at [452, 129] on td "17" at bounding box center [452, 130] width 10 height 10
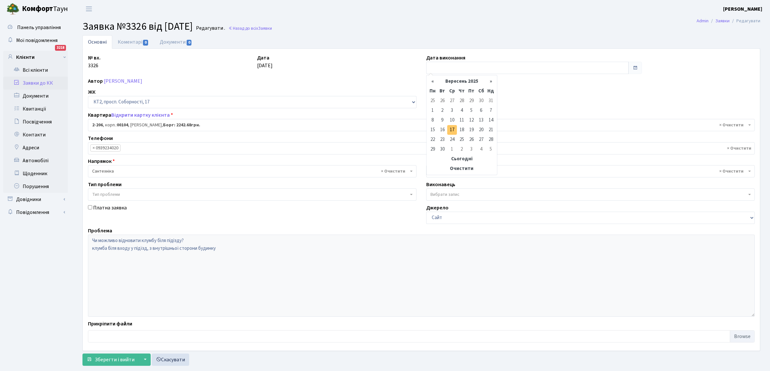
type input "[DATE]"
click at [106, 357] on span "Зберегти і вийти" at bounding box center [115, 359] width 40 height 7
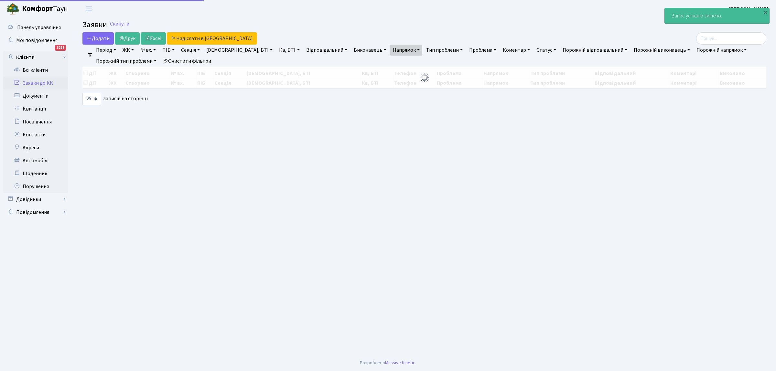
select select "25"
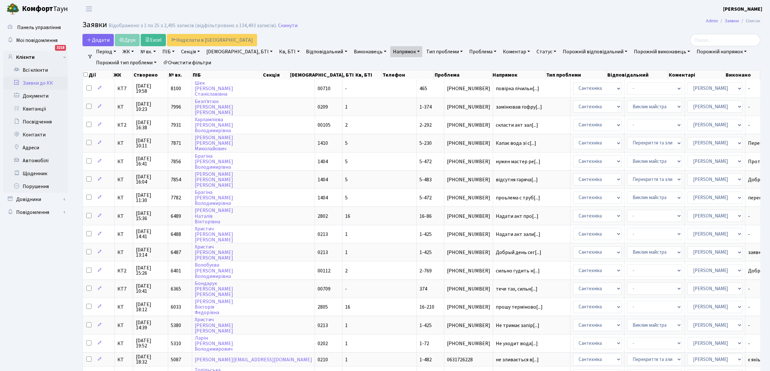
click at [227, 51] on link "Буд., БТІ" at bounding box center [239, 51] width 71 height 11
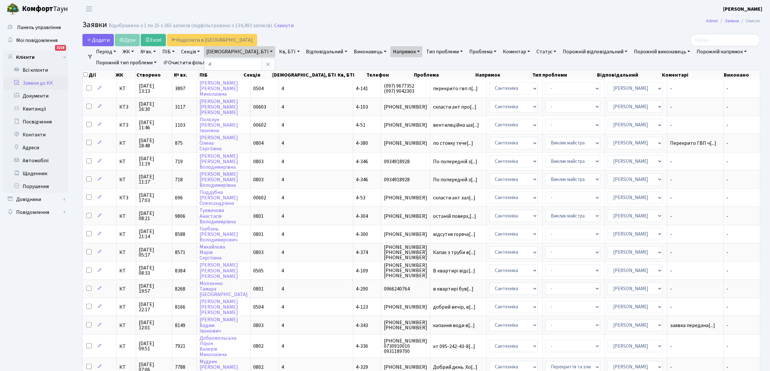
click at [390, 49] on link "Напрямок" at bounding box center [406, 51] width 32 height 11
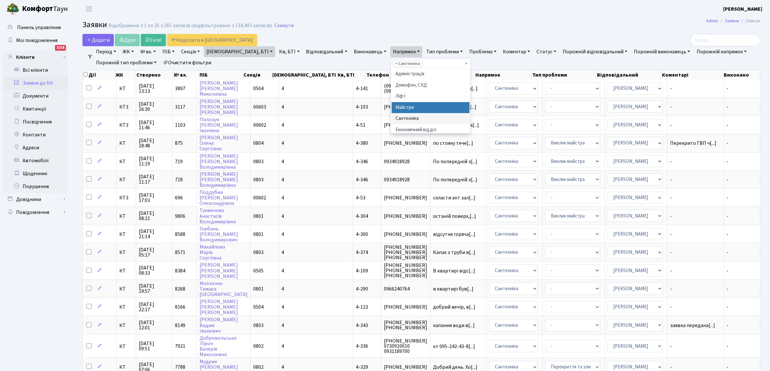
click at [391, 103] on li "Майстри" at bounding box center [430, 107] width 78 height 11
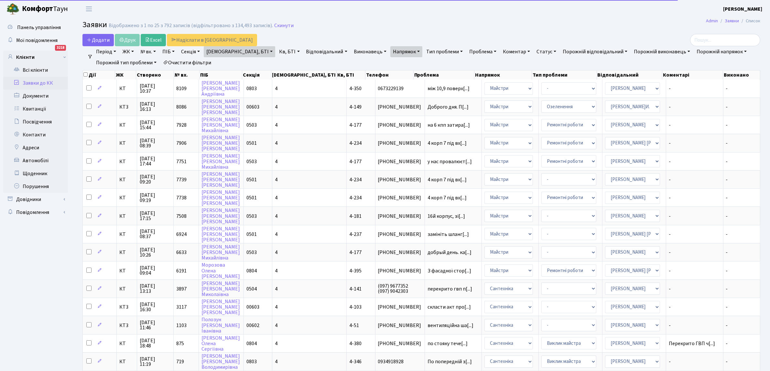
click at [229, 50] on link "Буд., БТІ" at bounding box center [239, 51] width 71 height 11
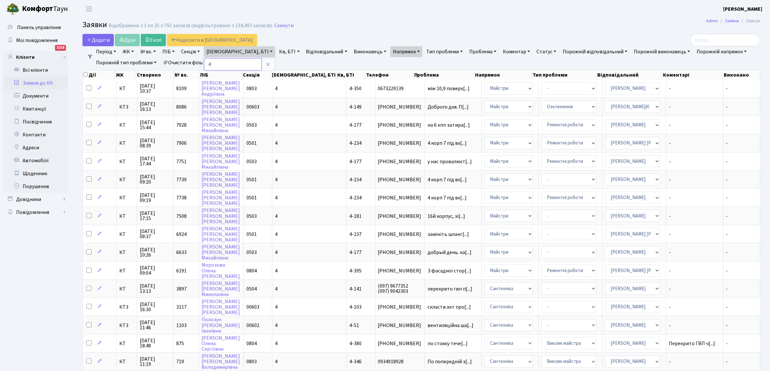
drag, startPoint x: 217, startPoint y: 63, endPoint x: 196, endPoint y: 64, distance: 21.3
click at [196, 64] on ul "Період 17.09.2025 - 17.09.2025 ЖК КТ, вул. Регенераторна, 4 КТ2, просп. Соборно…" at bounding box center [424, 57] width 662 height 22
click at [227, 48] on link "[DEMOGRAPHIC_DATA], БТІ" at bounding box center [239, 51] width 71 height 11
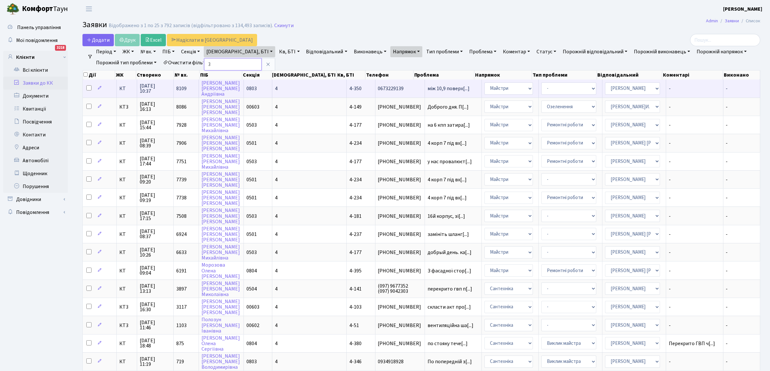
type input "3"
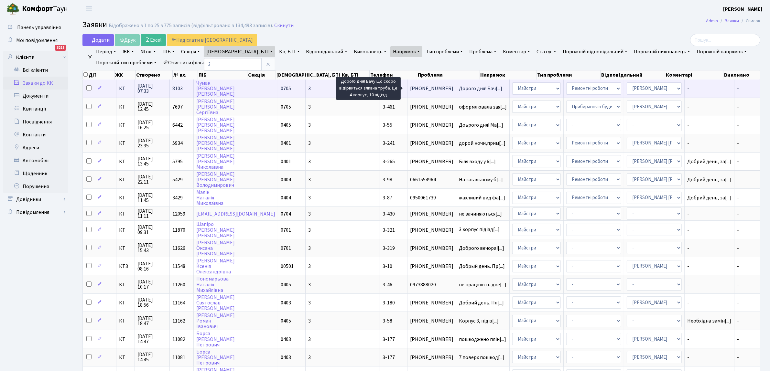
click at [459, 89] on span "Дорого дня! Бач[...]" at bounding box center [480, 88] width 43 height 7
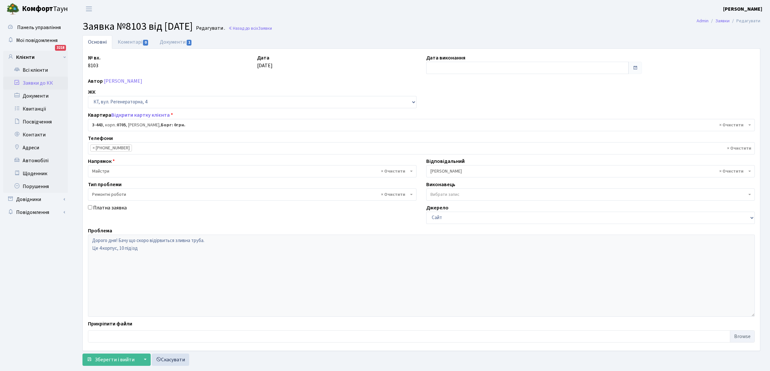
select select "1661"
select select "62"
click at [141, 115] on link "Відкрити картку клієнта" at bounding box center [140, 115] width 58 height 7
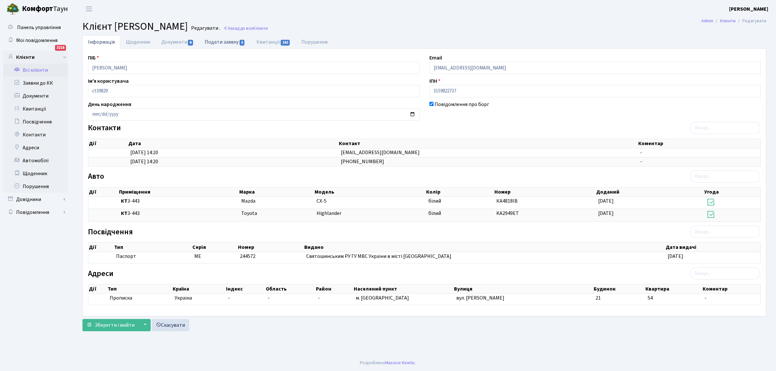
click at [224, 44] on link "Подати заявку 5" at bounding box center [224, 41] width 51 height 13
select select "25"
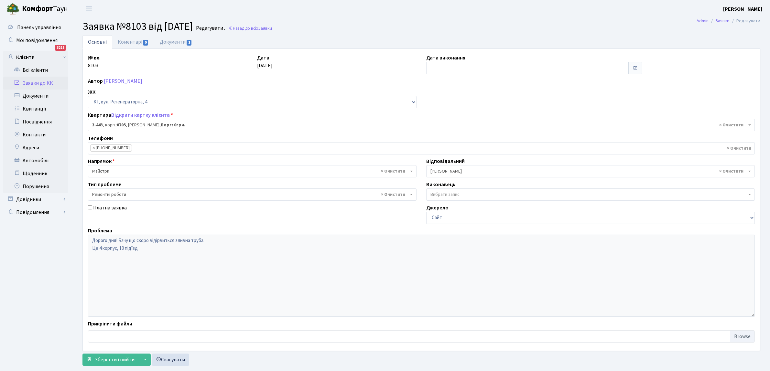
select select "1661"
select select "62"
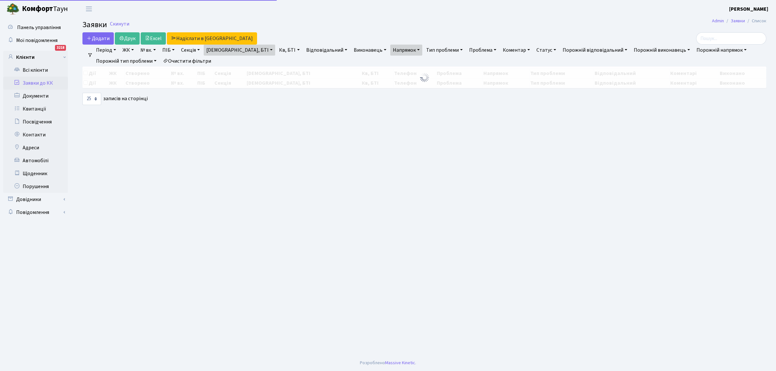
select select "25"
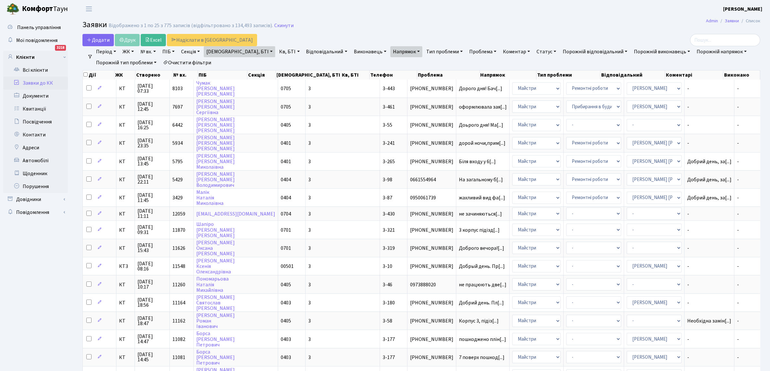
click at [229, 48] on link "Буд., БТІ" at bounding box center [239, 51] width 71 height 11
click at [265, 64] on icon at bounding box center [267, 64] width 5 height 5
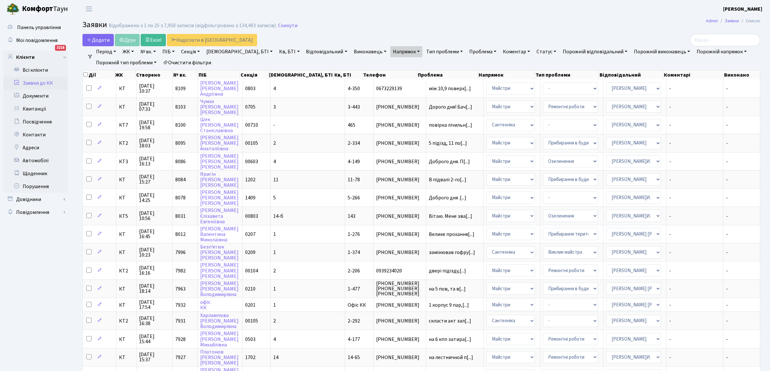
click at [390, 50] on link "Напрямок" at bounding box center [406, 51] width 32 height 11
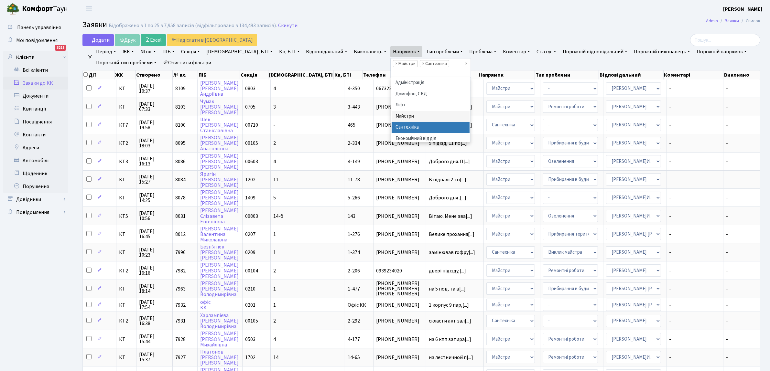
click at [391, 127] on li "Сантехніка" at bounding box center [430, 127] width 78 height 11
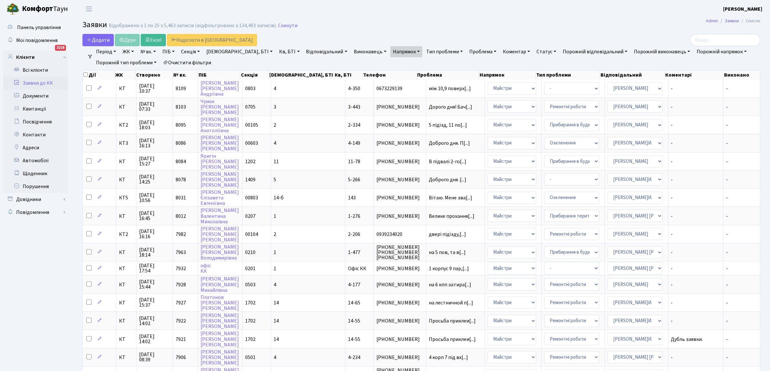
click at [390, 49] on link "Напрямок" at bounding box center [406, 51] width 32 height 11
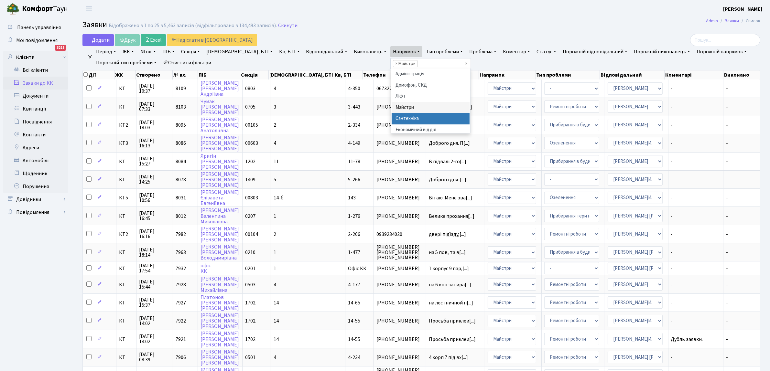
click at [391, 119] on li "Сантехніка" at bounding box center [430, 118] width 78 height 11
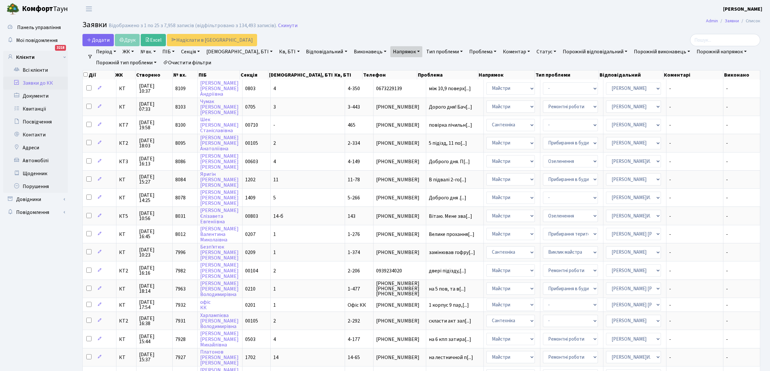
click at [534, 53] on link "Статус" at bounding box center [546, 51] width 25 height 11
click at [534, 88] on link "Не виконано" at bounding box center [559, 91] width 51 height 10
click at [390, 51] on link "Напрямок" at bounding box center [406, 51] width 32 height 11
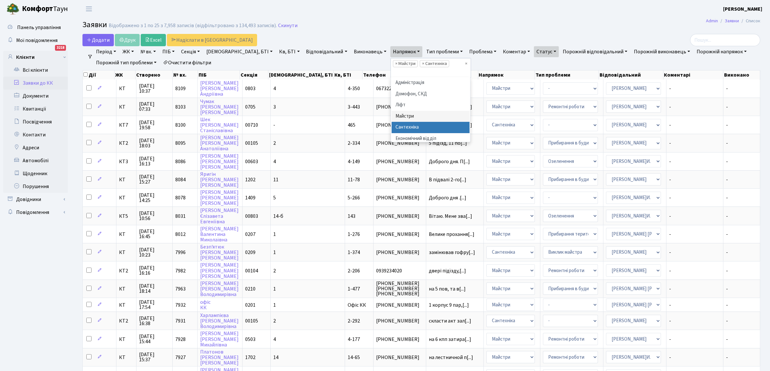
click at [391, 125] on li "Сантехніка" at bounding box center [430, 127] width 78 height 11
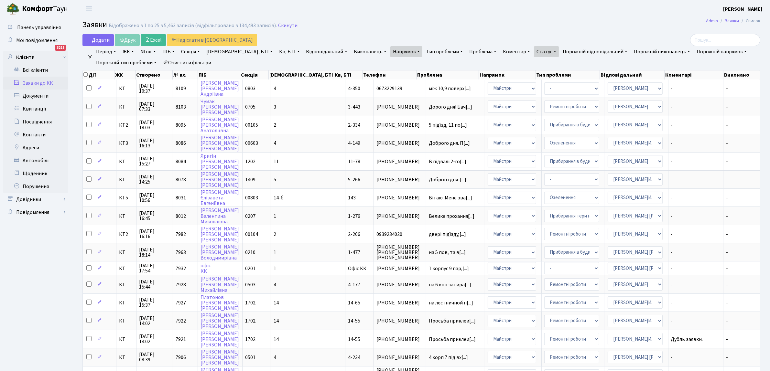
click at [390, 51] on link "Напрямок" at bounding box center [406, 51] width 32 height 11
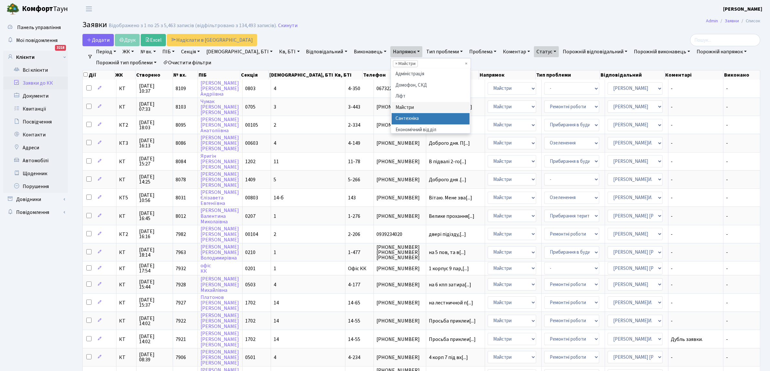
click at [391, 119] on li "Сантехніка" at bounding box center [430, 118] width 78 height 11
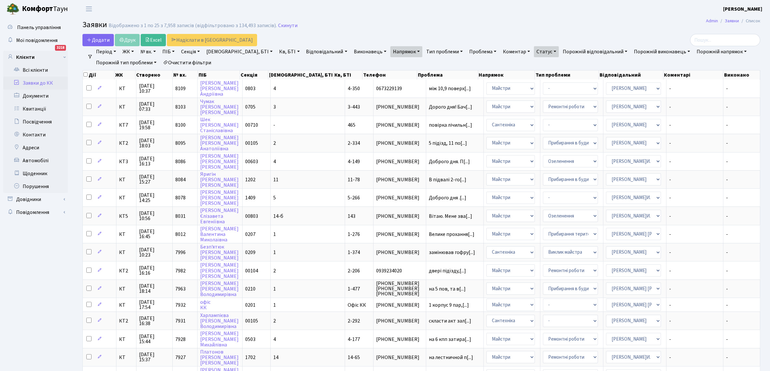
click at [191, 61] on link "Очистити фільтри" at bounding box center [186, 62] width 53 height 11
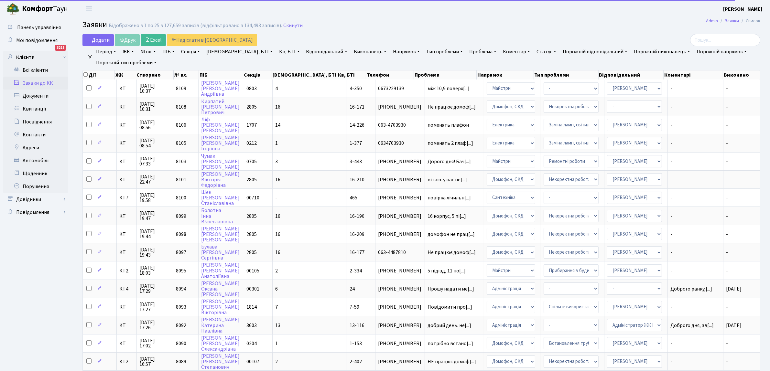
click at [390, 51] on link "Напрямок" at bounding box center [406, 51] width 32 height 11
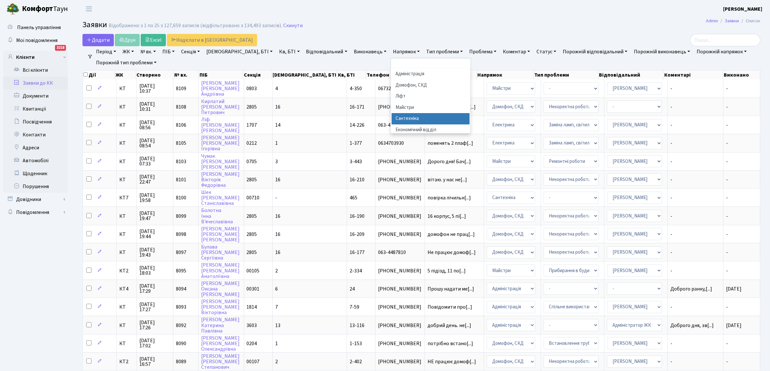
click at [391, 116] on li "Сантехніка" at bounding box center [430, 118] width 78 height 11
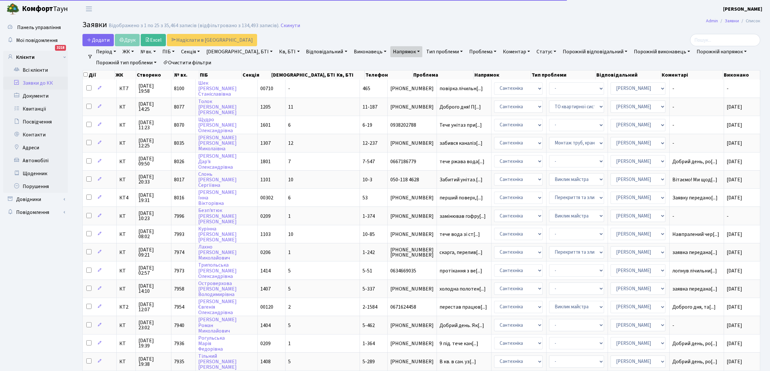
click at [534, 52] on link "Статус" at bounding box center [546, 51] width 25 height 11
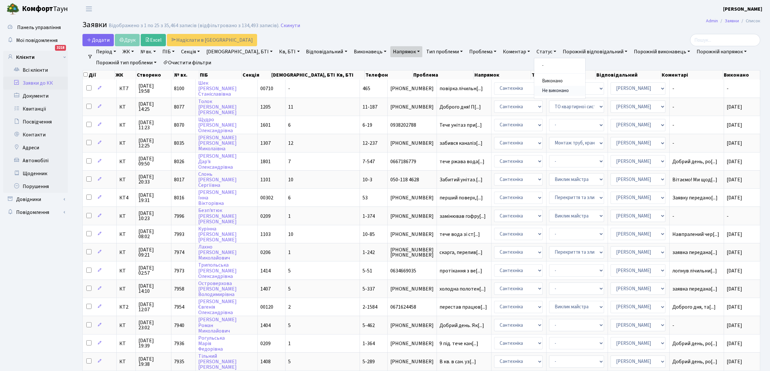
click at [534, 90] on link "Не виконано" at bounding box center [559, 91] width 51 height 10
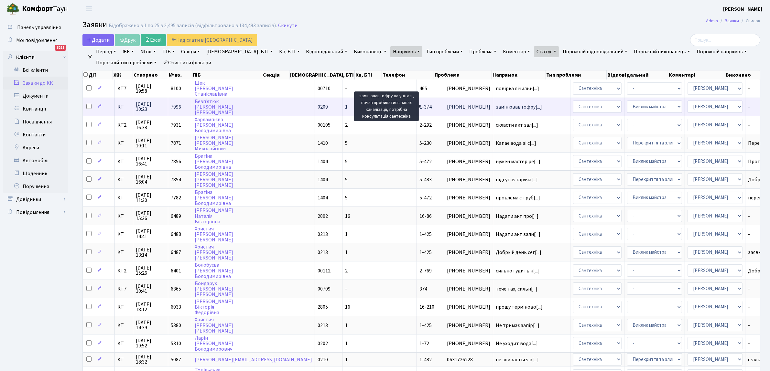
click at [495, 104] on span "замінював гофру[...]" at bounding box center [518, 106] width 46 height 7
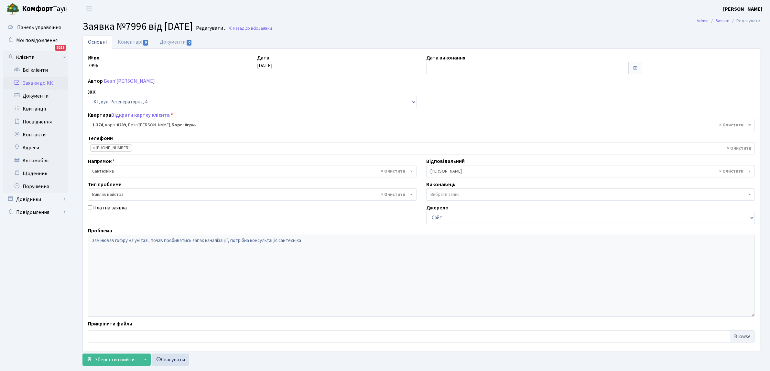
select select "374"
select select "29"
click at [444, 71] on input "text" at bounding box center [527, 68] width 202 height 12
click at [453, 128] on td "17" at bounding box center [452, 130] width 10 height 10
type input "17.09.2025"
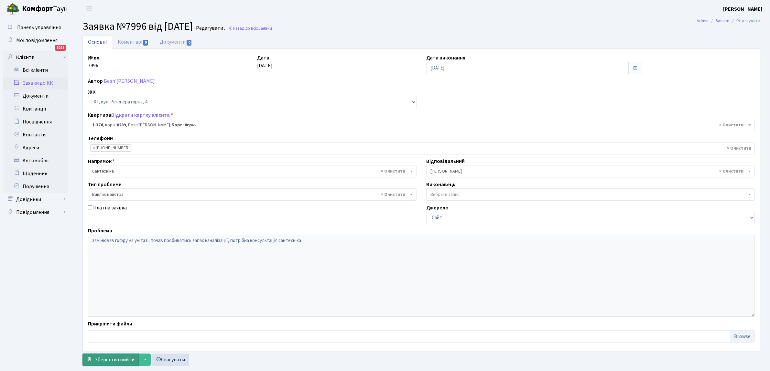
click at [102, 358] on span "Зберегти і вийти" at bounding box center [115, 359] width 40 height 7
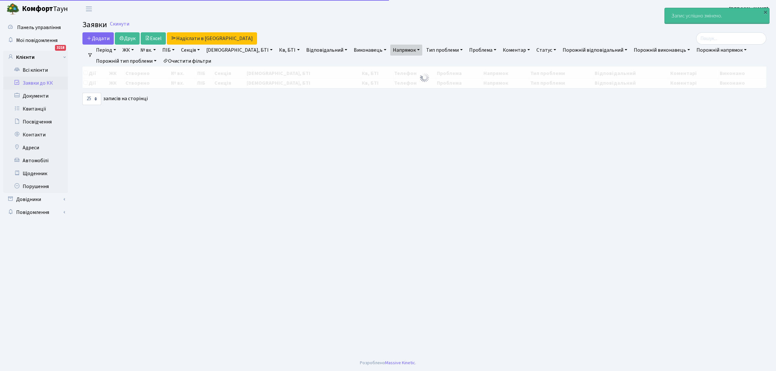
select select "25"
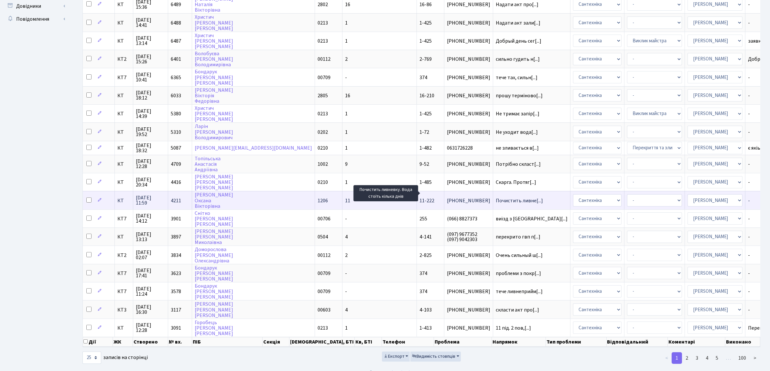
scroll to position [1, 0]
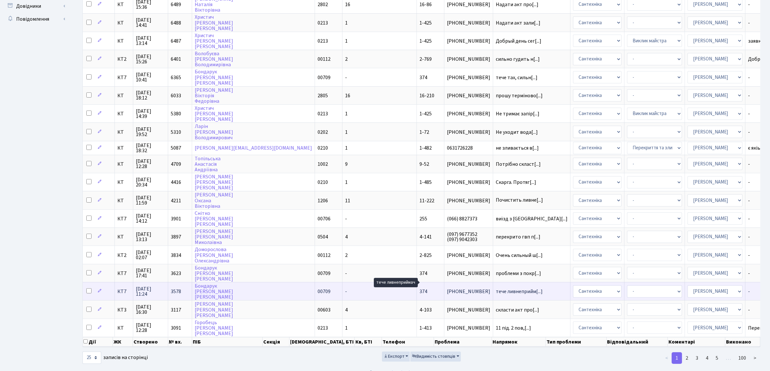
click at [495, 288] on span "тече ливнеприйм[...]" at bounding box center [518, 291] width 47 height 7
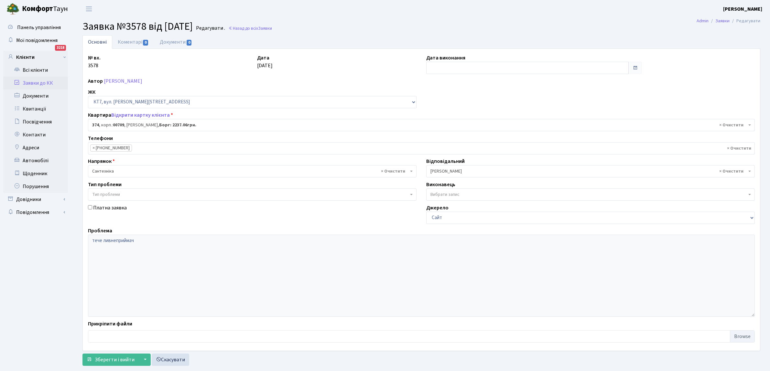
select select "18887"
drag, startPoint x: 0, startPoint y: 0, endPoint x: 456, endPoint y: 70, distance: 461.3
click at [457, 69] on input "text" at bounding box center [527, 68] width 202 height 12
click at [451, 129] on td "17" at bounding box center [452, 130] width 10 height 10
type input "[DATE]"
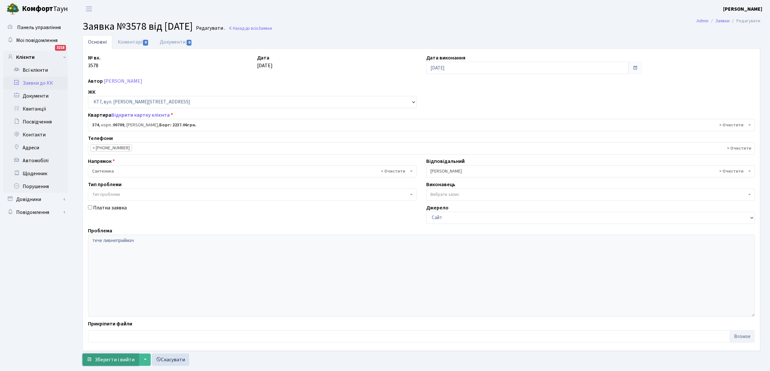
click at [118, 354] on button "Зберегти і вийти" at bounding box center [110, 360] width 56 height 12
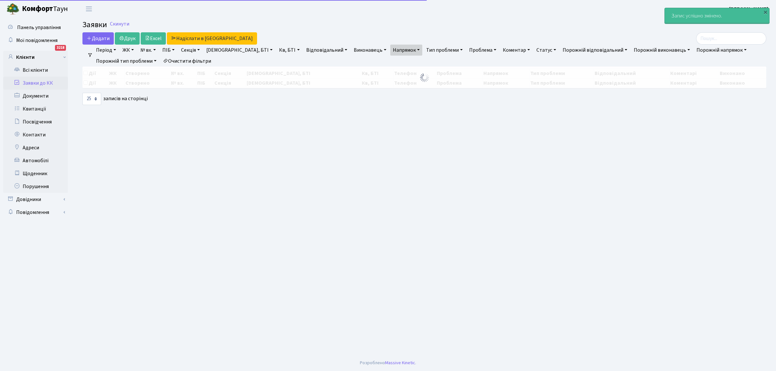
select select "25"
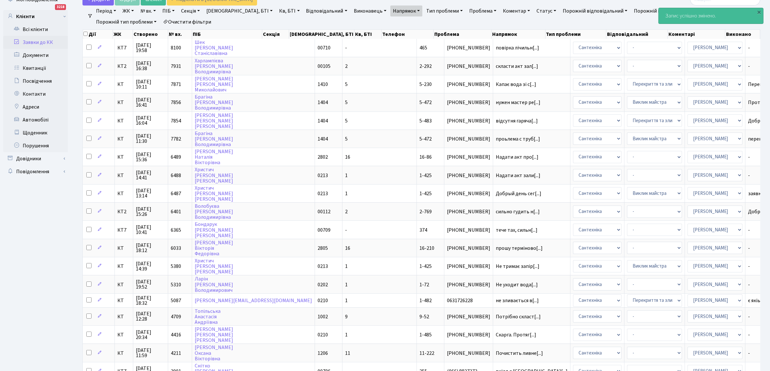
scroll to position [193, 0]
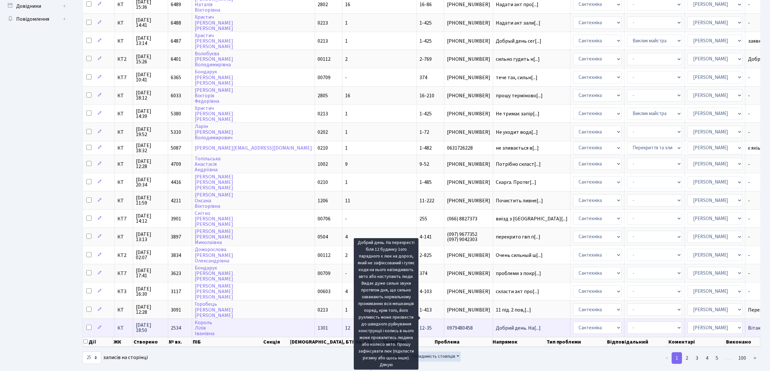
click at [495, 324] on span "Добрий день. На[...]" at bounding box center [517, 327] width 45 height 7
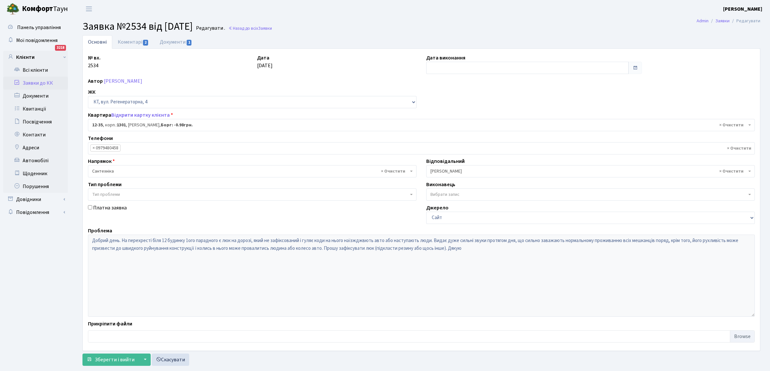
select select "7142"
click at [456, 69] on input "text" at bounding box center [527, 68] width 202 height 12
click at [450, 130] on td "17" at bounding box center [452, 130] width 10 height 10
type input "[DATE]"
click at [118, 361] on span "Зберегти і вийти" at bounding box center [115, 359] width 40 height 7
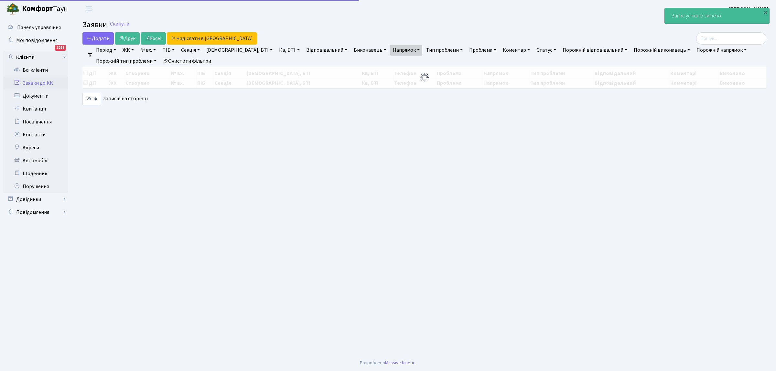
select select "25"
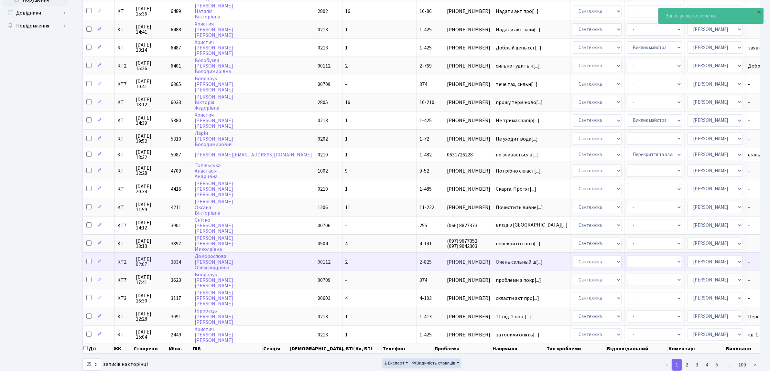
scroll to position [193, 0]
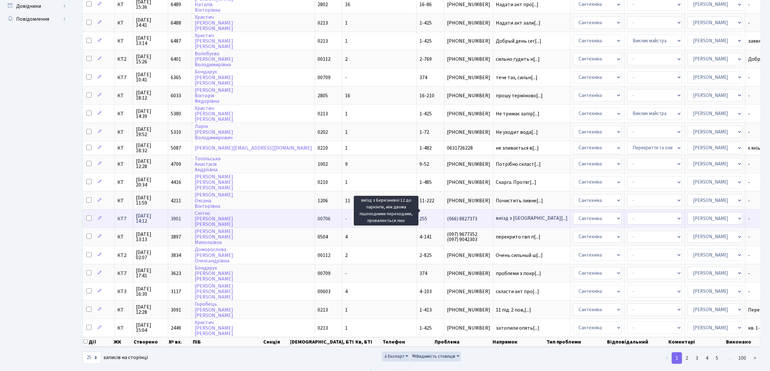
click at [495, 215] on span "виїзд з Березне[...]" at bounding box center [531, 218] width 72 height 7
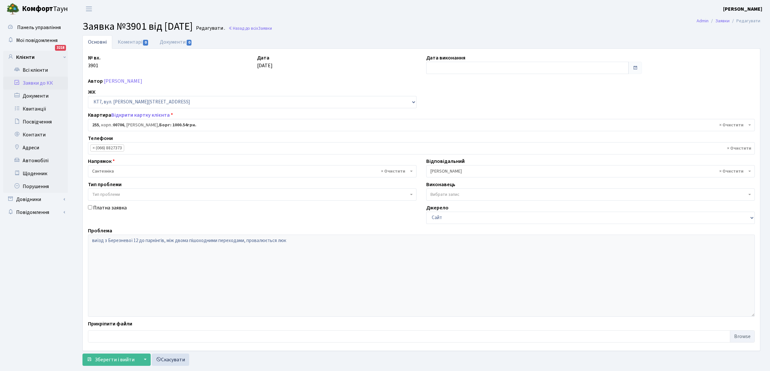
select select "18707"
click at [445, 70] on input "text" at bounding box center [527, 68] width 202 height 12
click at [449, 130] on td "17" at bounding box center [452, 130] width 10 height 10
type input "[DATE]"
click at [105, 359] on span "Зберегти і вийти" at bounding box center [115, 359] width 40 height 7
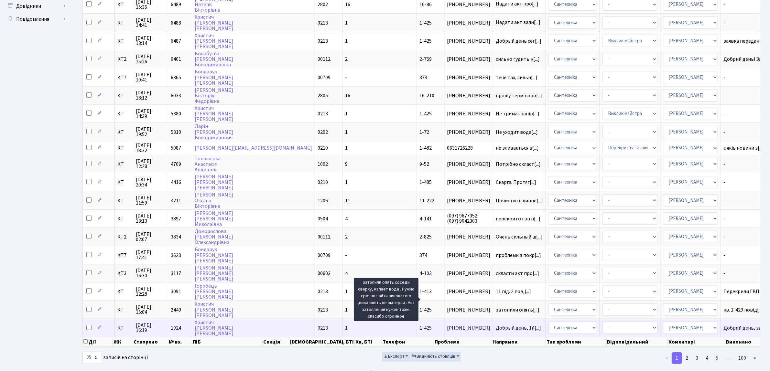
scroll to position [1, 0]
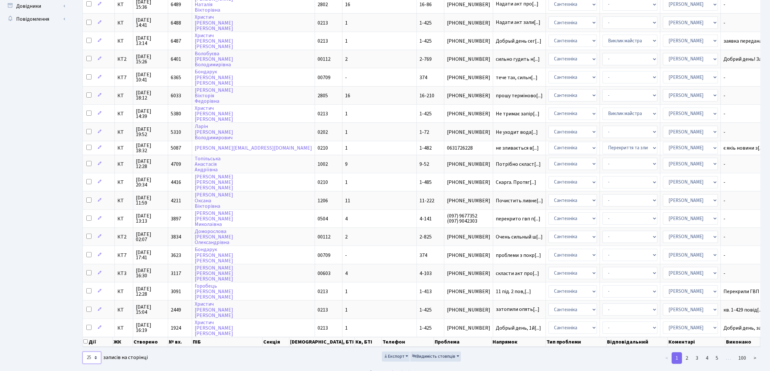
click at [97, 352] on select "10 25 50 100 250 500 1,000" at bounding box center [91, 358] width 19 height 12
select select "100"
click at [82, 352] on select "10 25 50 100 250 500 1,000" at bounding box center [91, 358] width 19 height 12
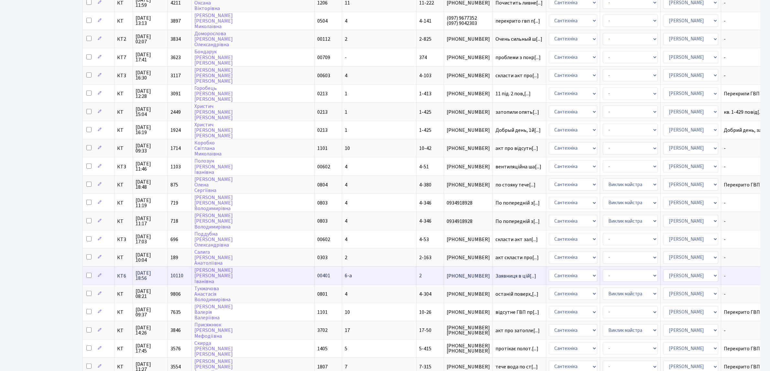
scroll to position [395, 0]
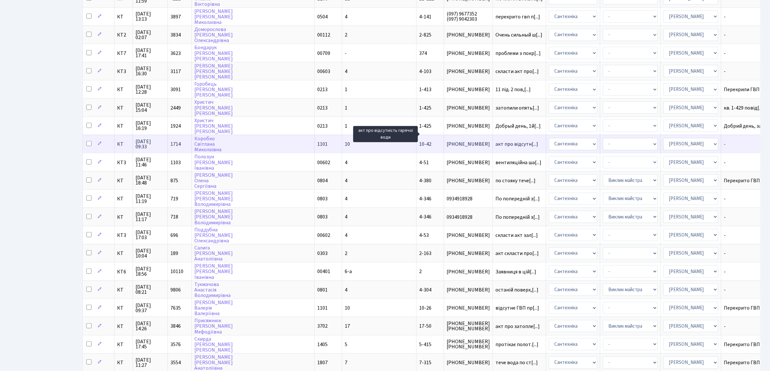
click at [495, 141] on span "акт про відсутн[...]" at bounding box center [516, 144] width 43 height 7
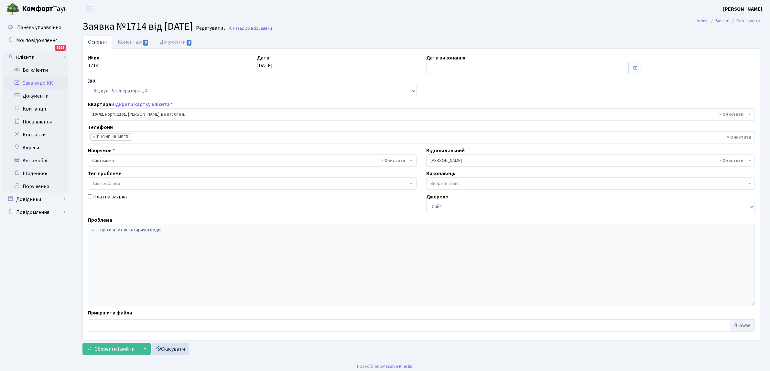
select select "6611"
click at [437, 68] on input "text" at bounding box center [527, 68] width 202 height 12
click at [452, 126] on td "17" at bounding box center [452, 130] width 10 height 10
type input "[DATE]"
click at [109, 346] on span "Зберегти і вийти" at bounding box center [115, 348] width 40 height 7
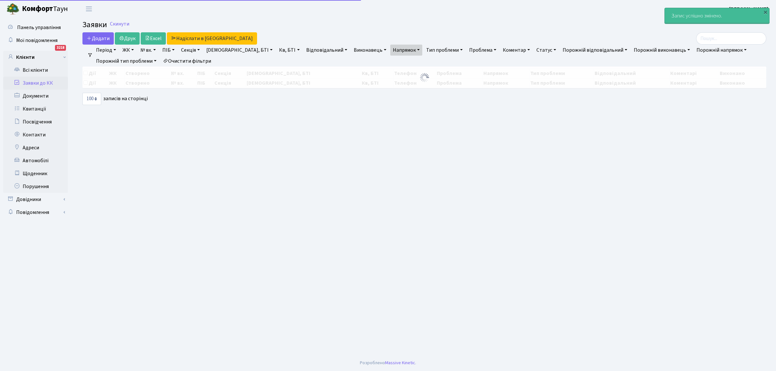
select select "100"
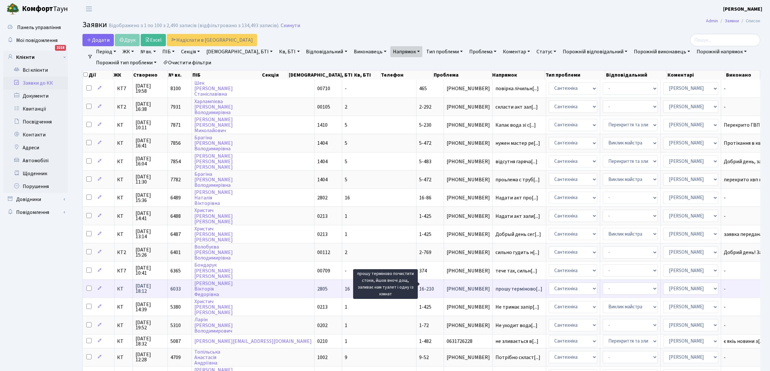
click at [495, 285] on span "прошу терміново[...]" at bounding box center [518, 288] width 47 height 7
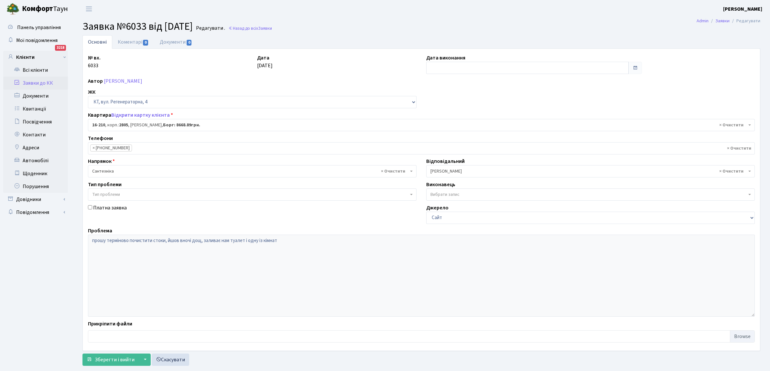
select select "8771"
click at [445, 70] on input "text" at bounding box center [527, 68] width 202 height 12
click at [453, 128] on td "17" at bounding box center [452, 130] width 10 height 10
type input "[DATE]"
click at [128, 358] on span "Зберегти і вийти" at bounding box center [115, 359] width 40 height 7
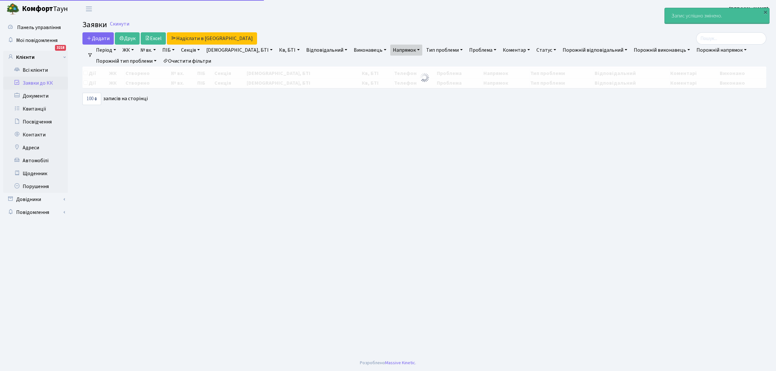
select select "100"
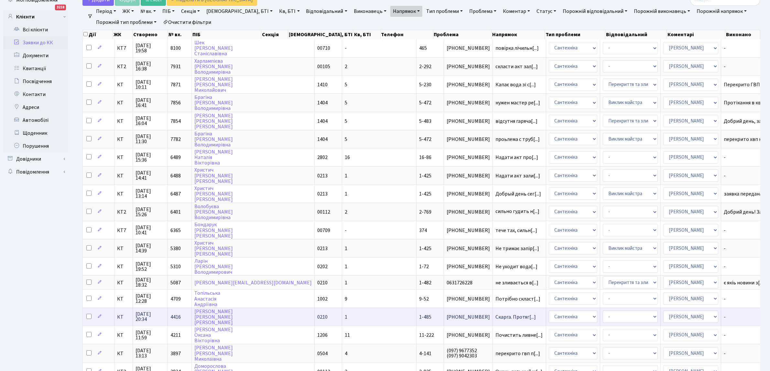
scroll to position [1, 0]
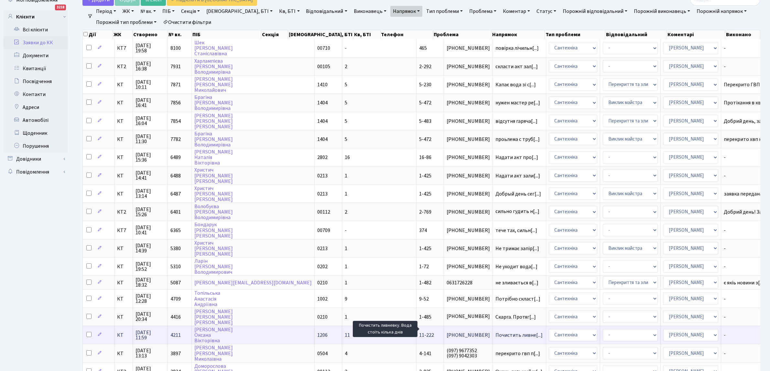
click at [495, 332] on span "Почистить ливне[...]" at bounding box center [518, 335] width 47 height 7
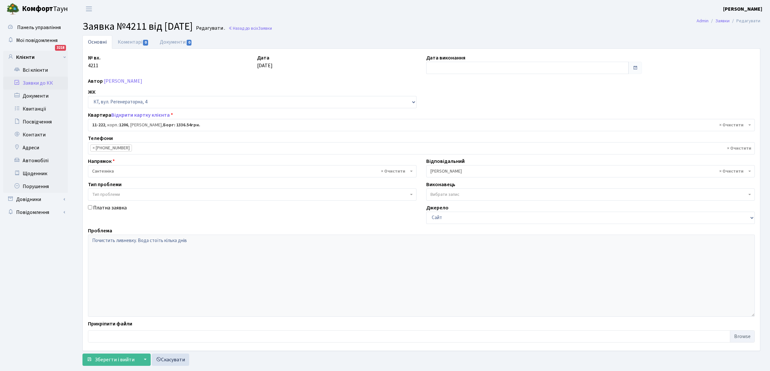
select select "6940"
click at [264, 26] on link "Назад до всіх Заявки" at bounding box center [250, 28] width 44 height 6
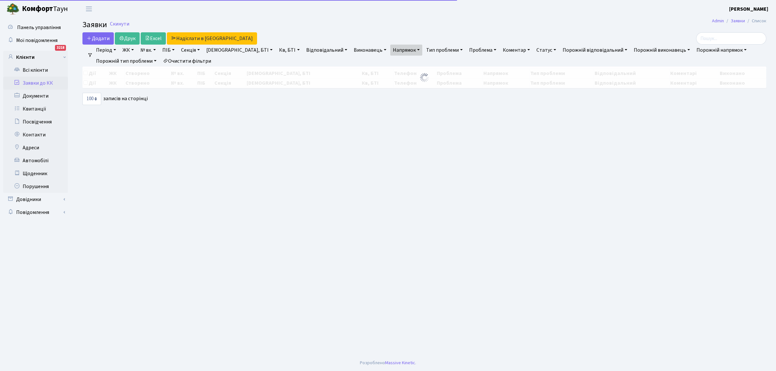
select select "100"
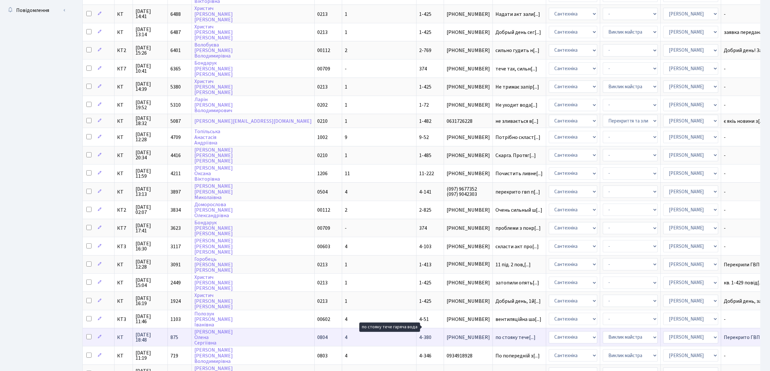
scroll to position [1, 0]
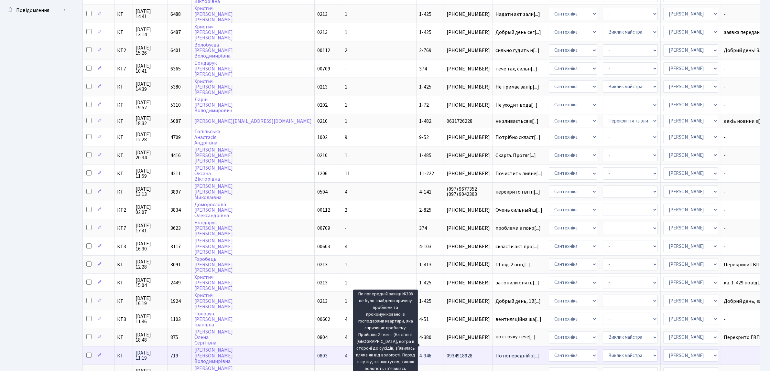
click at [495, 352] on span "По попередній з[...]" at bounding box center [517, 355] width 44 height 7
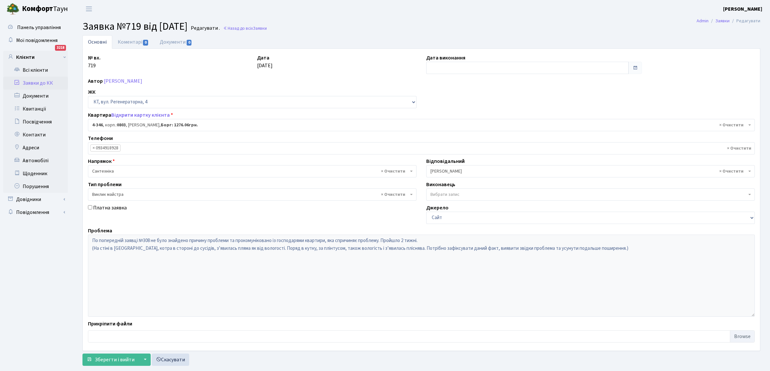
select select "1805"
select select "29"
click at [451, 65] on input "text" at bounding box center [527, 68] width 202 height 12
click at [451, 129] on td "17" at bounding box center [452, 130] width 10 height 10
type input "[DATE]"
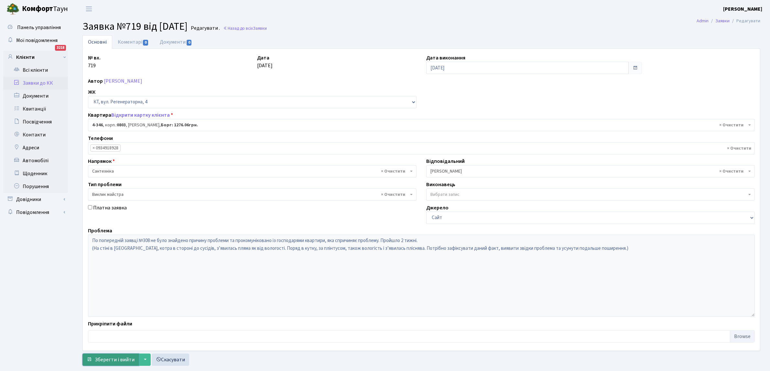
click at [123, 359] on span "Зберегти і вийти" at bounding box center [115, 359] width 40 height 7
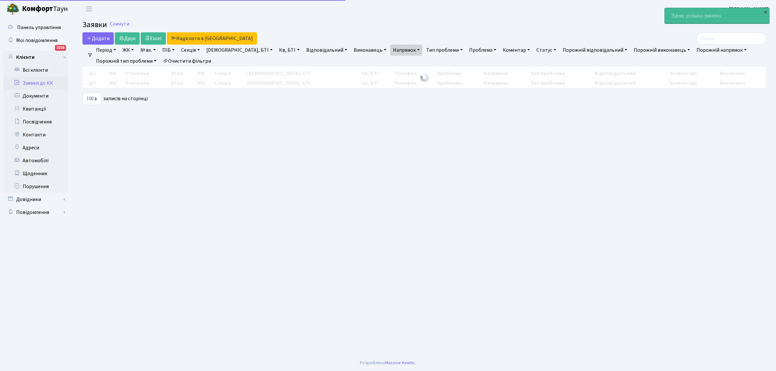
select select "100"
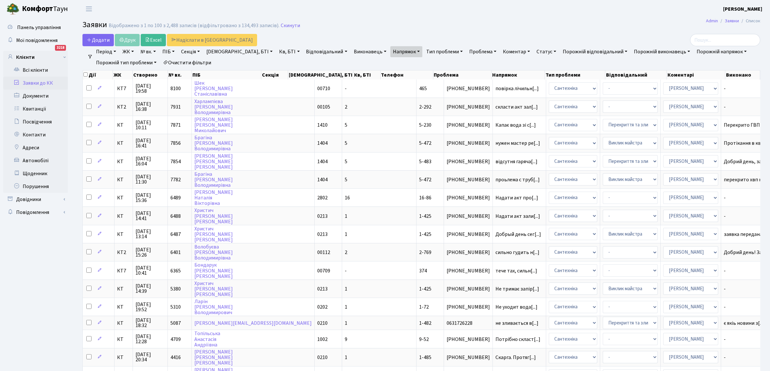
click at [111, 50] on link "Період" at bounding box center [105, 51] width 25 height 11
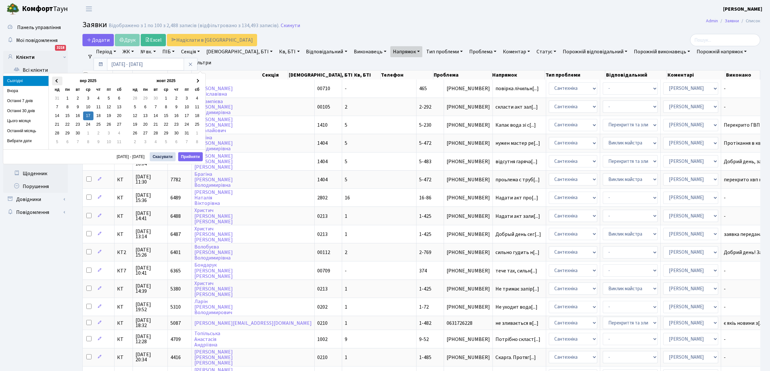
click at [57, 78] on th at bounding box center [57, 81] width 10 height 9
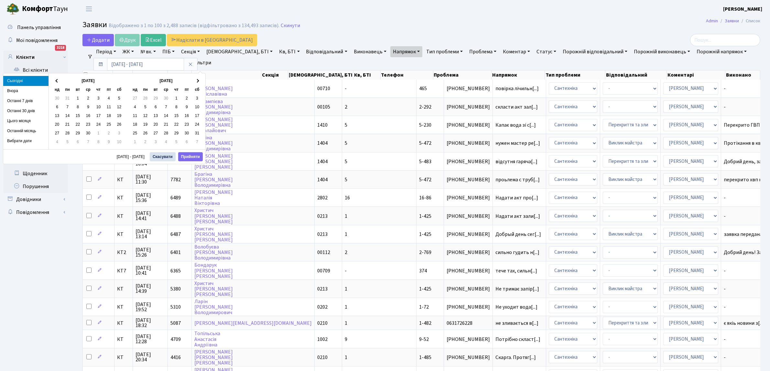
click at [57, 78] on th at bounding box center [57, 81] width 10 height 9
click at [199, 80] on th at bounding box center [197, 81] width 10 height 9
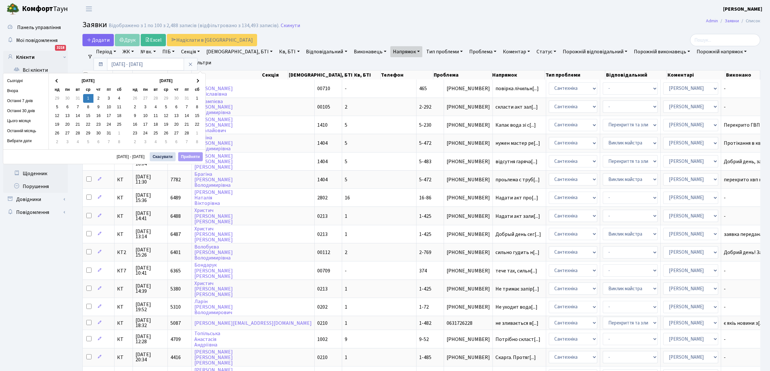
click at [199, 80] on th at bounding box center [197, 81] width 10 height 9
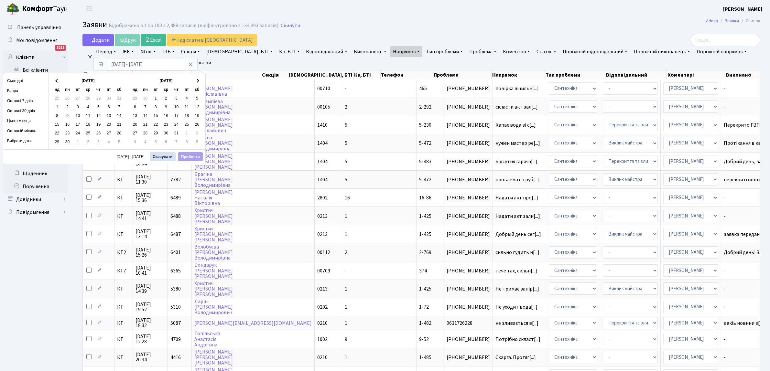
click at [199, 80] on th at bounding box center [197, 81] width 10 height 9
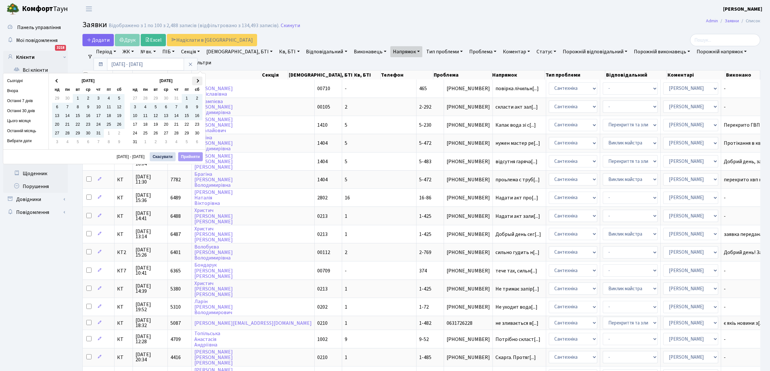
click at [195, 80] on th at bounding box center [197, 81] width 10 height 9
click at [191, 155] on button "Прийняти" at bounding box center [190, 156] width 25 height 9
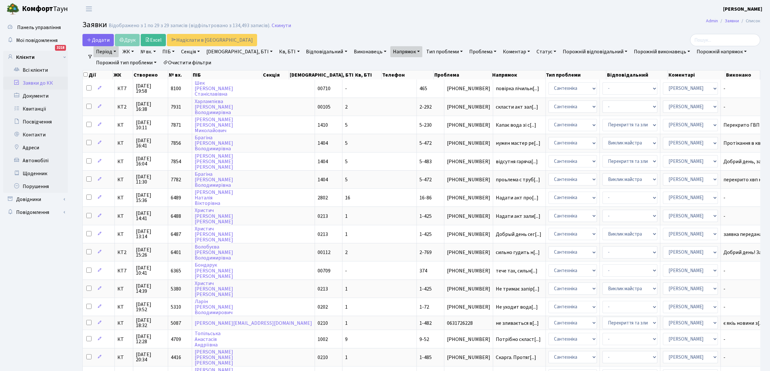
click at [33, 265] on ul "Панель управління Мої повідомлення 3218 Клієнти" at bounding box center [35, 324] width 65 height 606
click at [447, 177] on span "[PHONE_NUMBER]" at bounding box center [468, 179] width 43 height 5
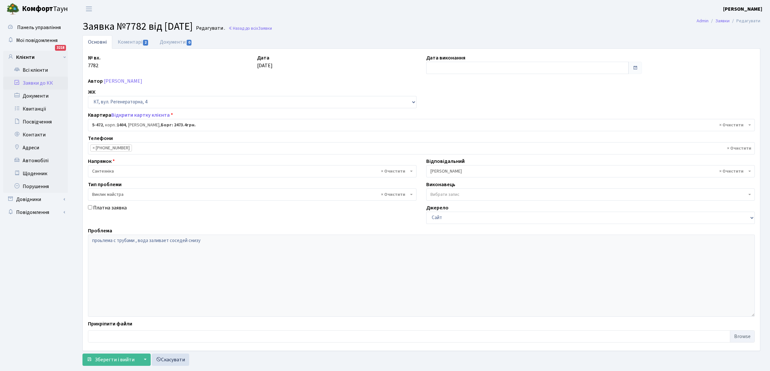
select select "2080"
select select "29"
click at [445, 68] on input "text" at bounding box center [527, 68] width 202 height 12
click at [454, 128] on td "17" at bounding box center [452, 130] width 10 height 10
type input "[DATE]"
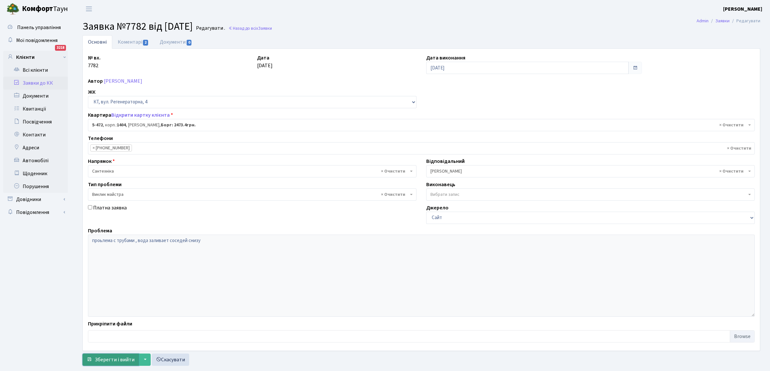
click at [125, 358] on span "Зберегти і вийти" at bounding box center [115, 359] width 40 height 7
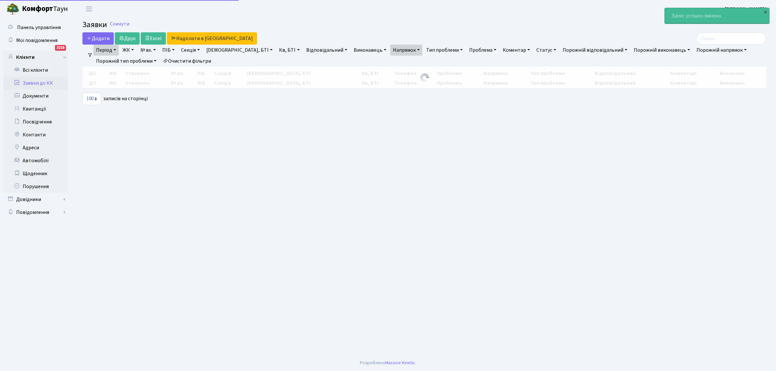
select select "100"
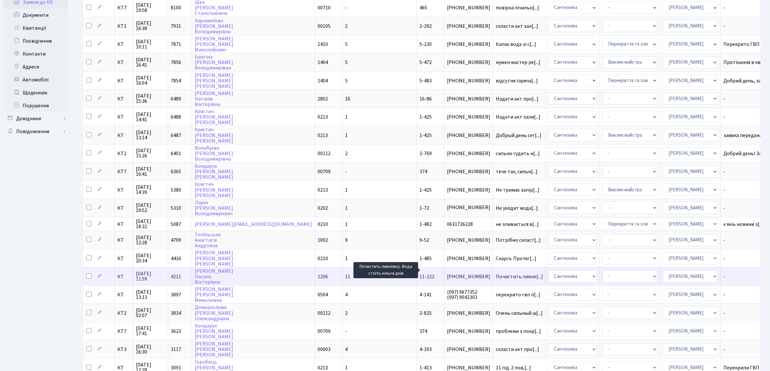
scroll to position [1, 0]
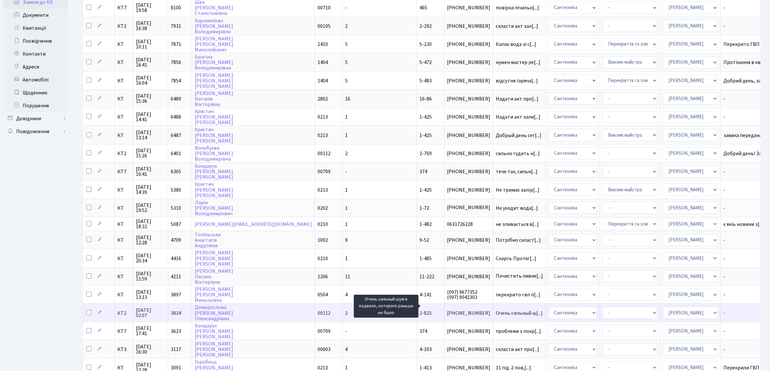
click at [495, 310] on span "Очень сильный ш[...]" at bounding box center [518, 313] width 47 height 7
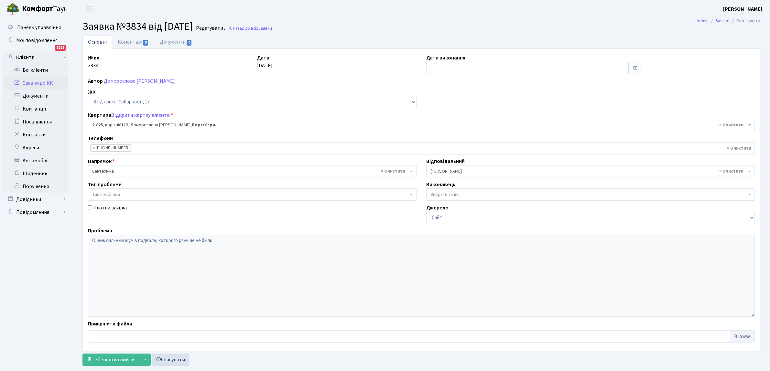
select select "15868"
click at [437, 69] on input "text" at bounding box center [527, 68] width 202 height 12
click at [452, 128] on td "17" at bounding box center [452, 130] width 10 height 10
type input "[DATE]"
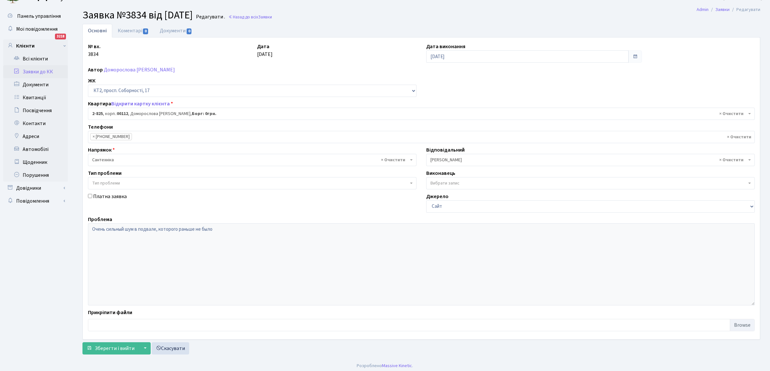
scroll to position [15, 0]
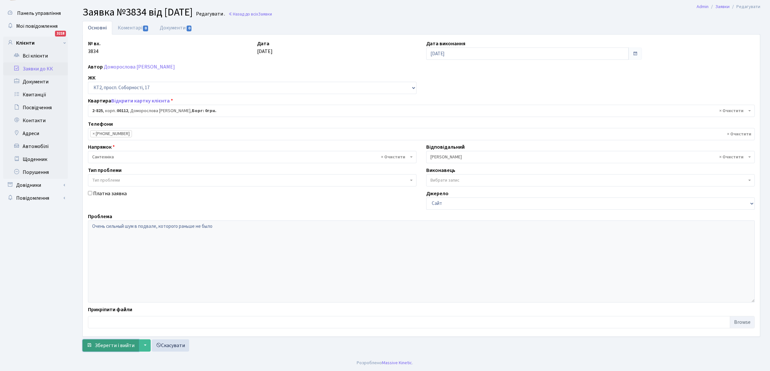
click at [100, 346] on span "Зберегти і вийти" at bounding box center [115, 345] width 40 height 7
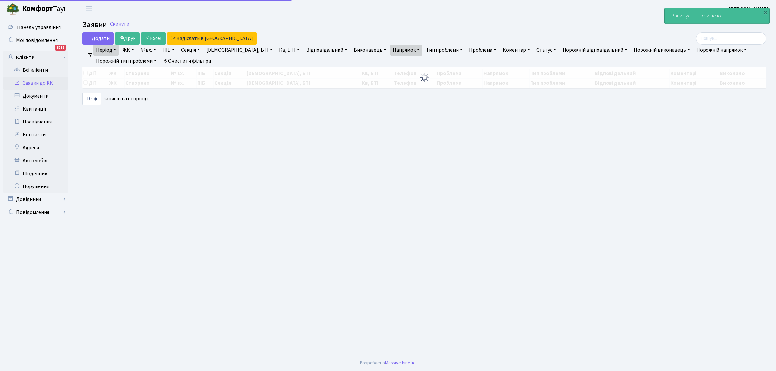
select select "100"
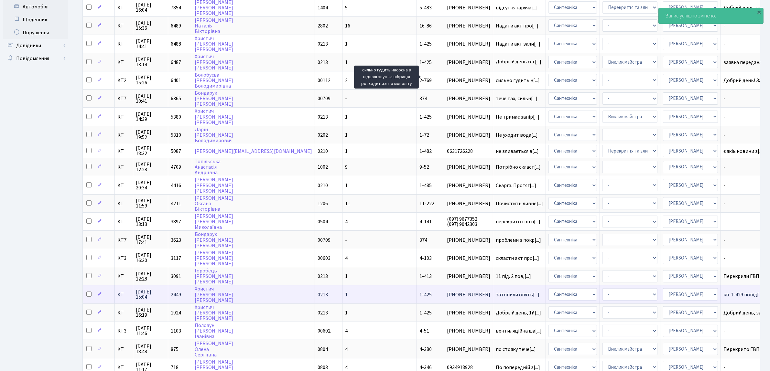
scroll to position [229, 0]
